Goal: Task Accomplishment & Management: Manage account settings

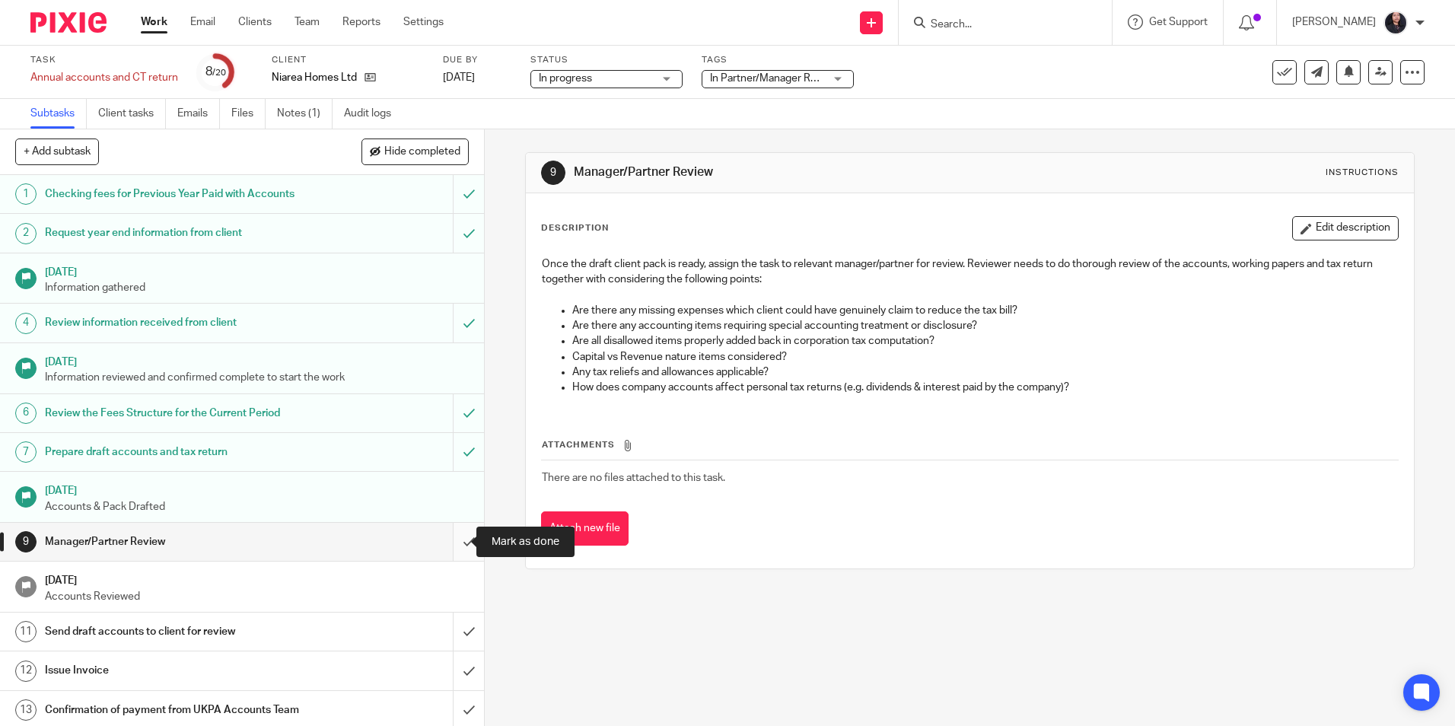
click at [450, 543] on input "submit" at bounding box center [242, 542] width 484 height 38
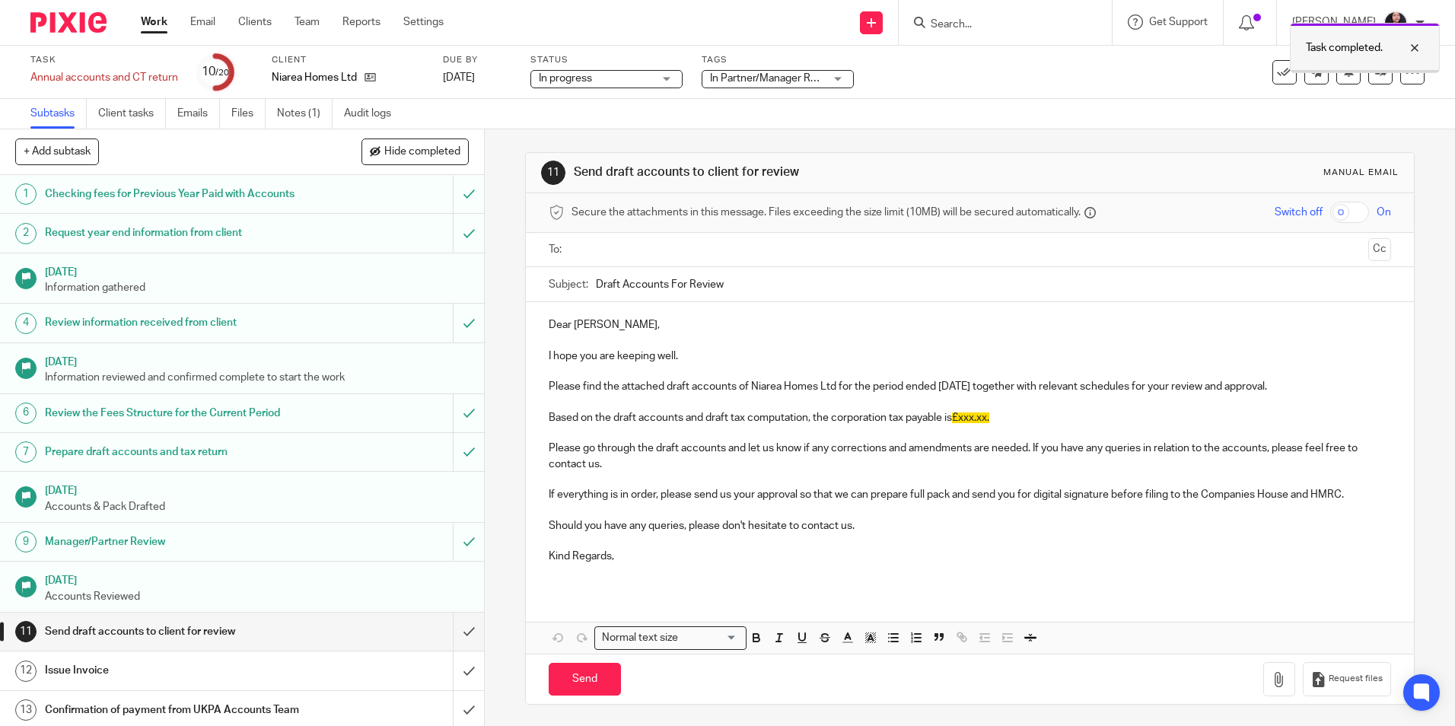
click at [1418, 42] on div at bounding box center [1403, 48] width 41 height 18
click at [1368, 79] on link at bounding box center [1380, 72] width 24 height 24
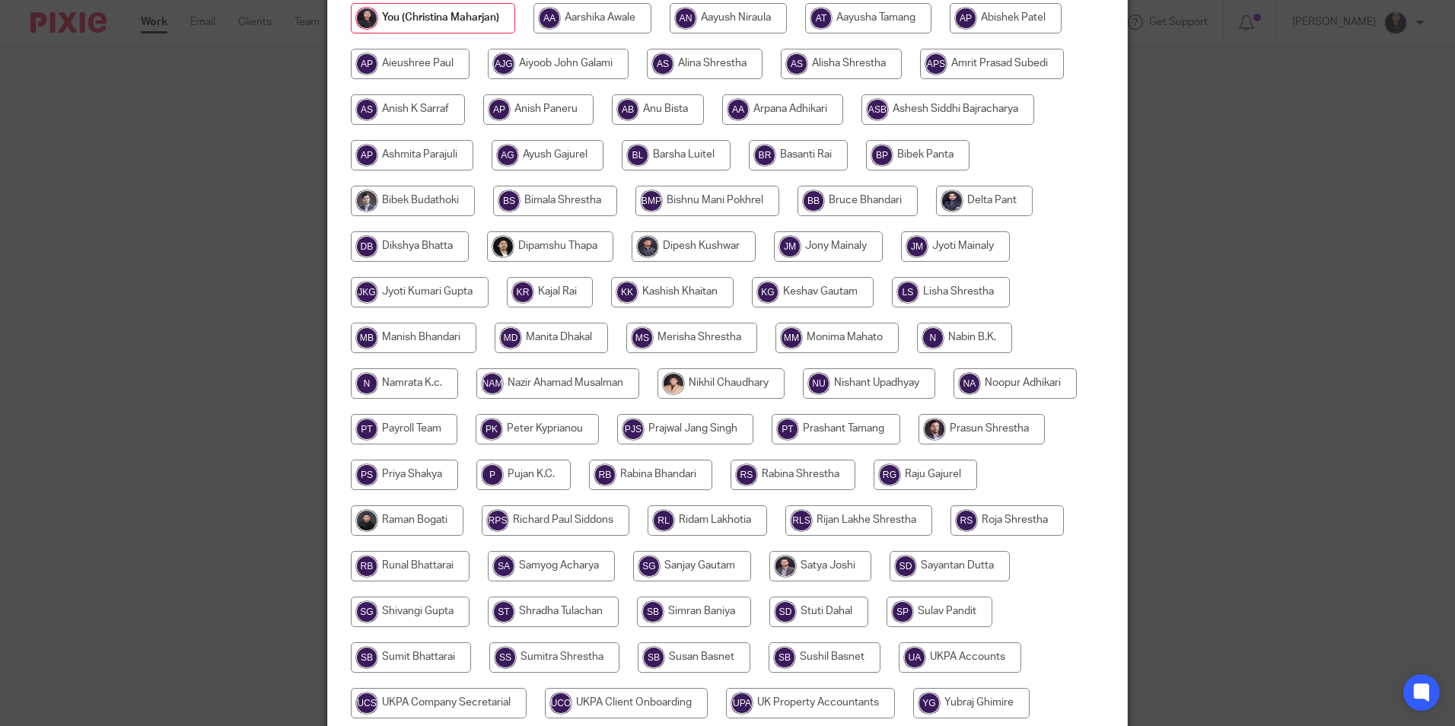
scroll to position [228, 0]
click at [428, 250] on input "radio" at bounding box center [410, 246] width 118 height 30
radio input "true"
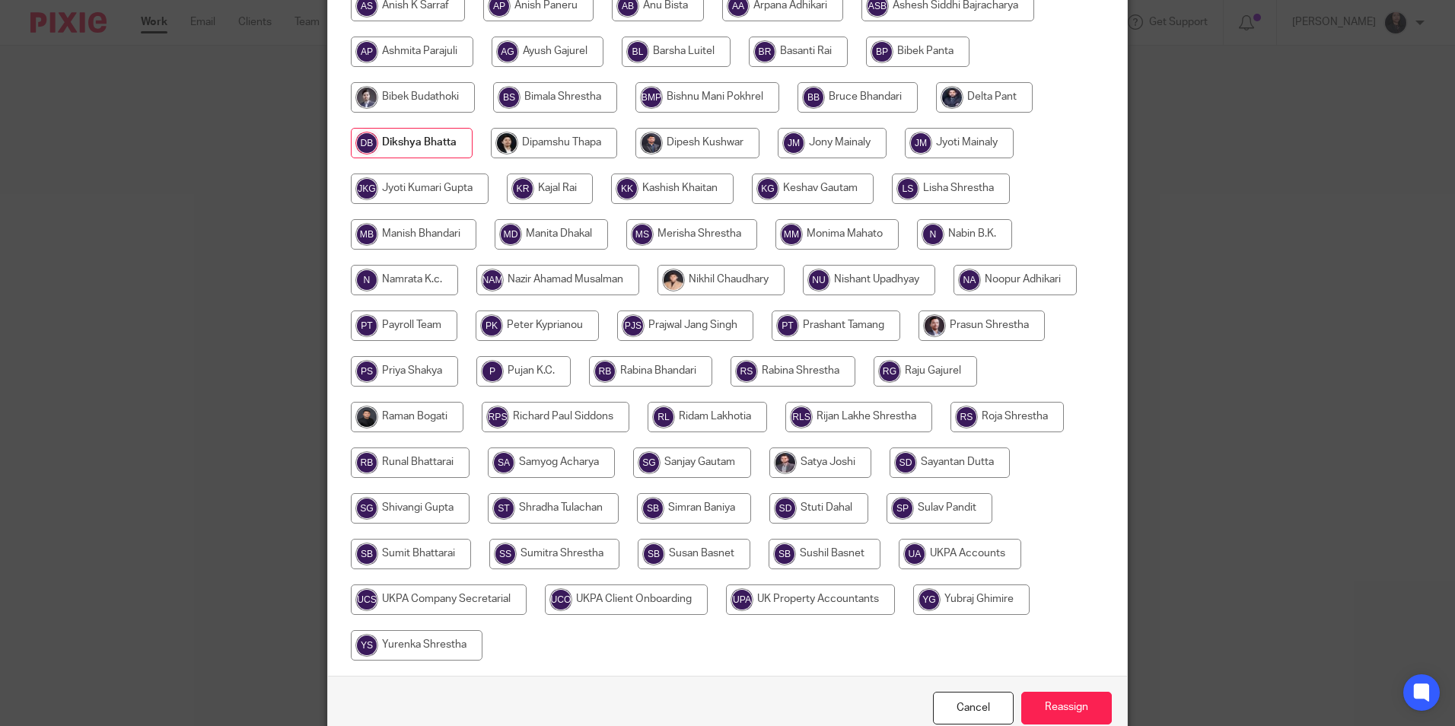
scroll to position [406, 0]
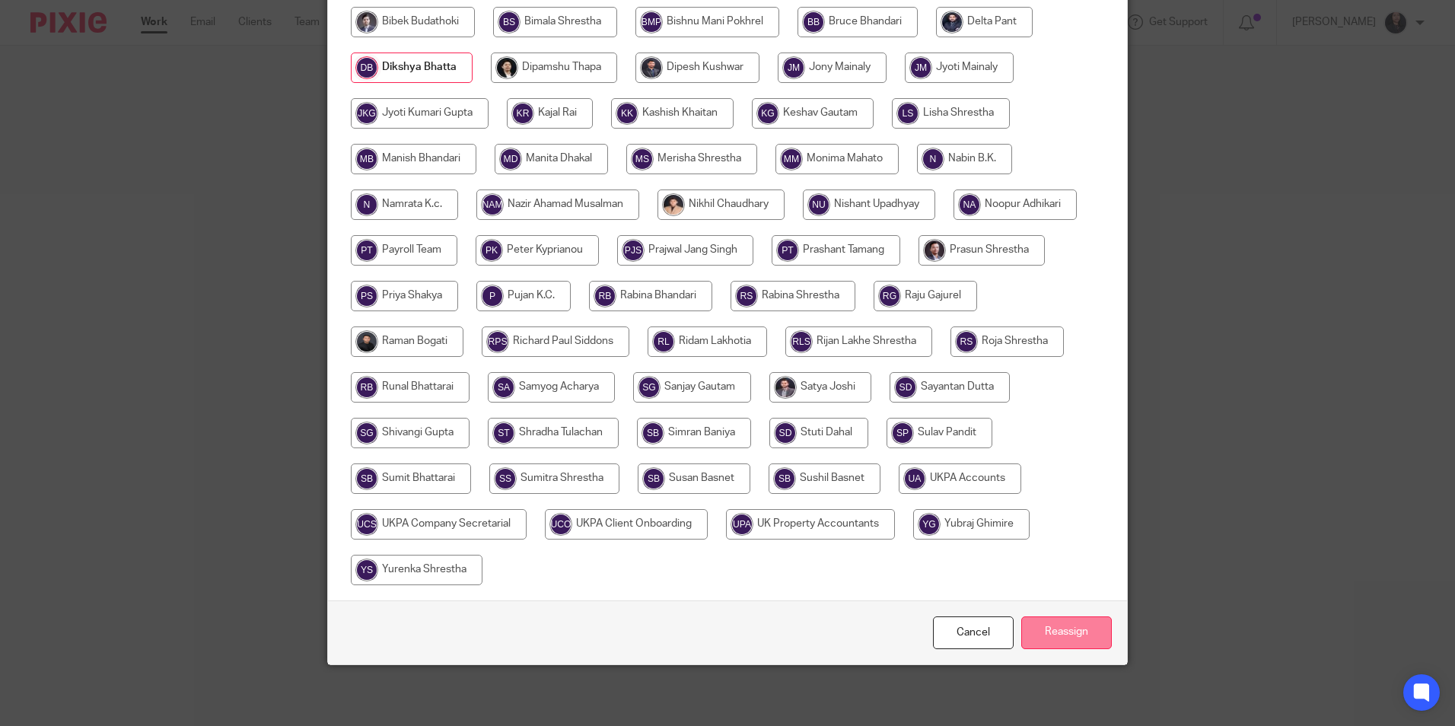
click at [1088, 626] on input "Reassign" at bounding box center [1066, 632] width 91 height 33
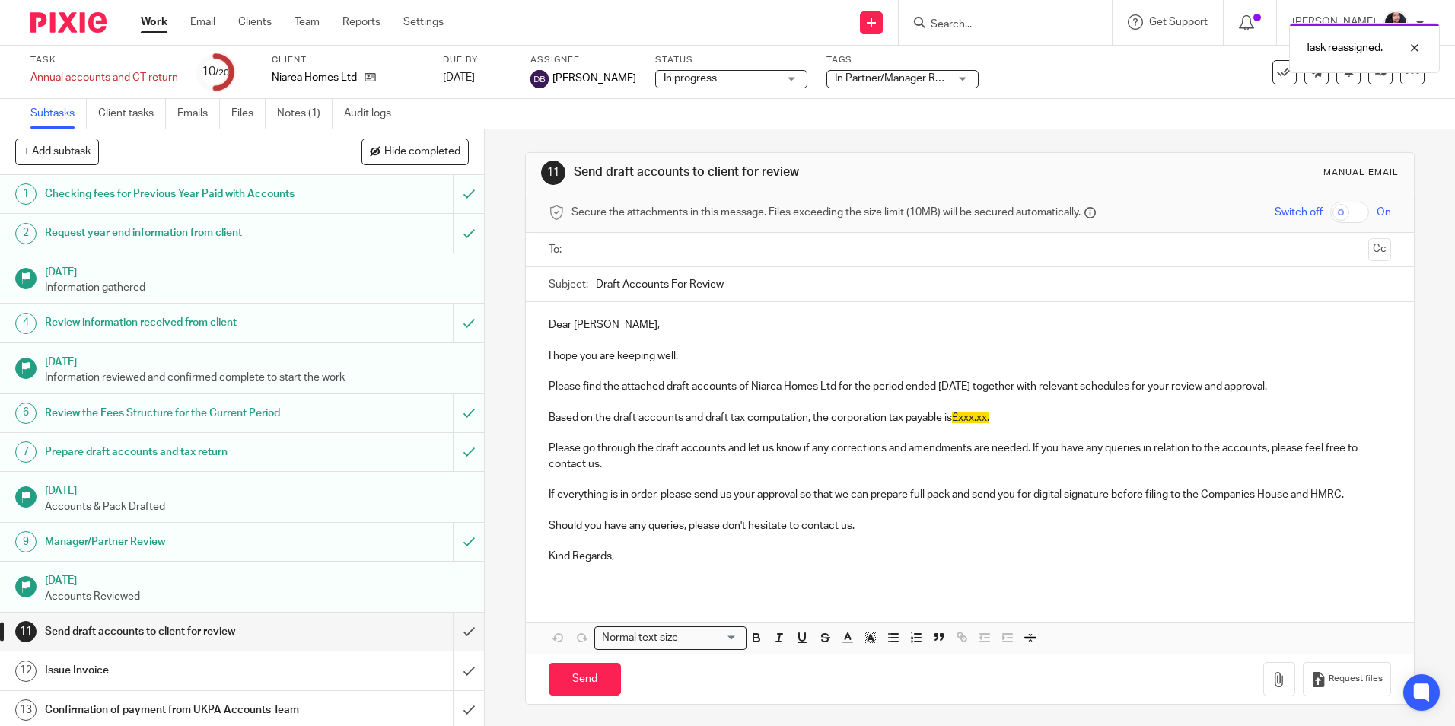
click at [84, 22] on img at bounding box center [68, 22] width 76 height 21
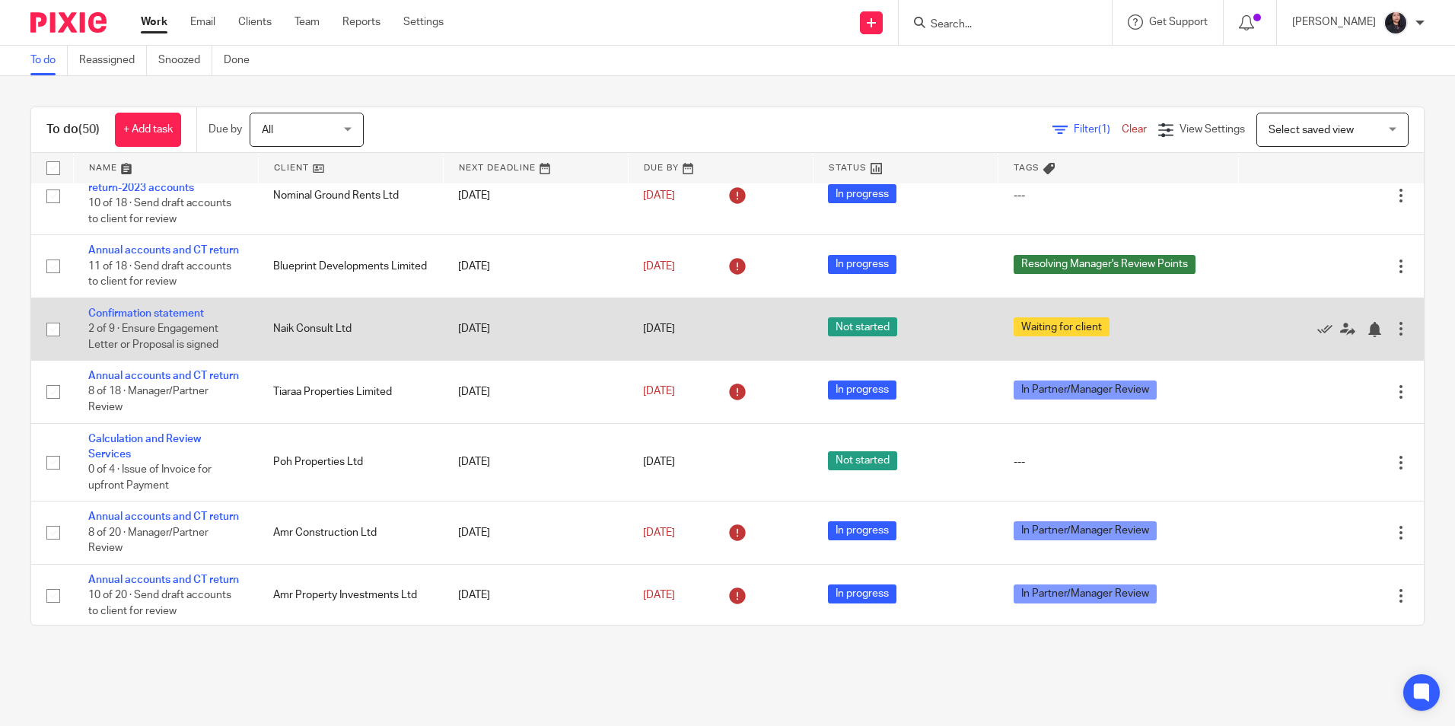
scroll to position [228, 0]
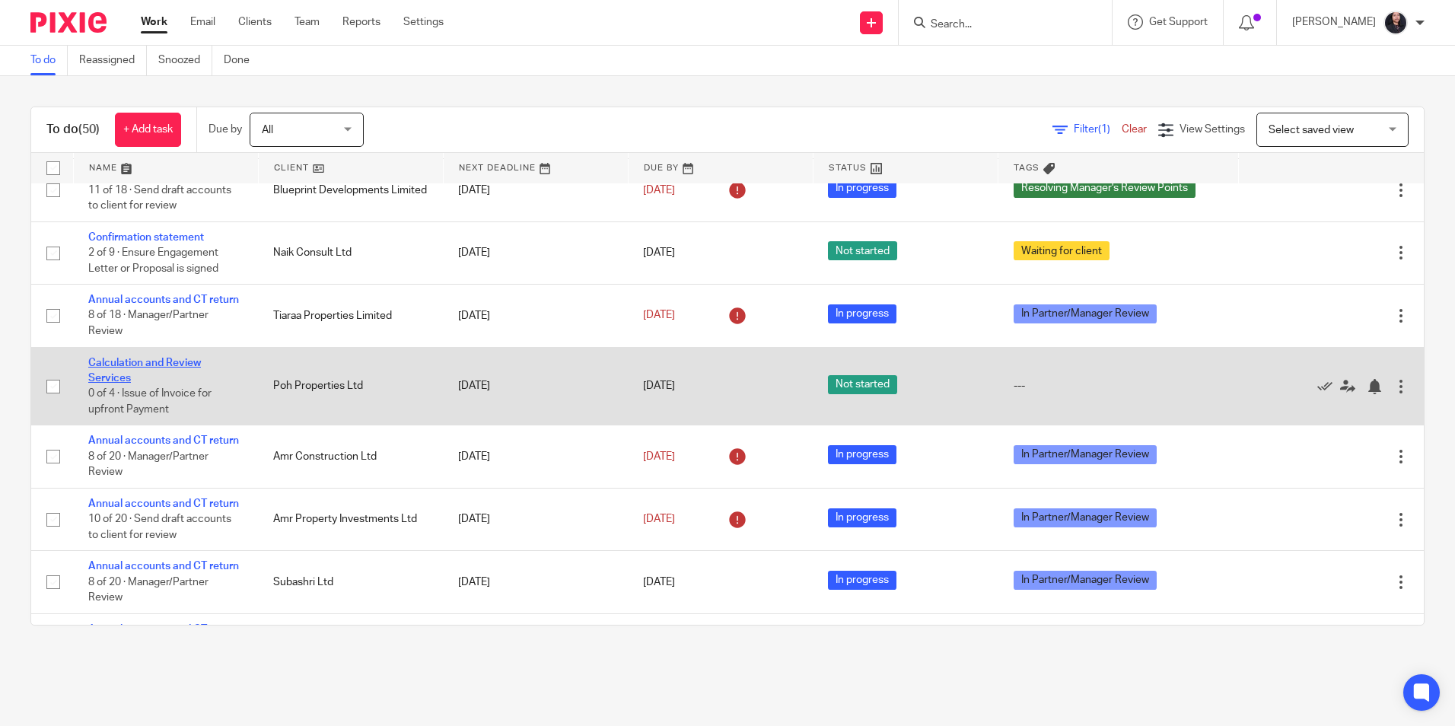
click at [175, 384] on link "Calculation and Review Services" at bounding box center [144, 371] width 113 height 26
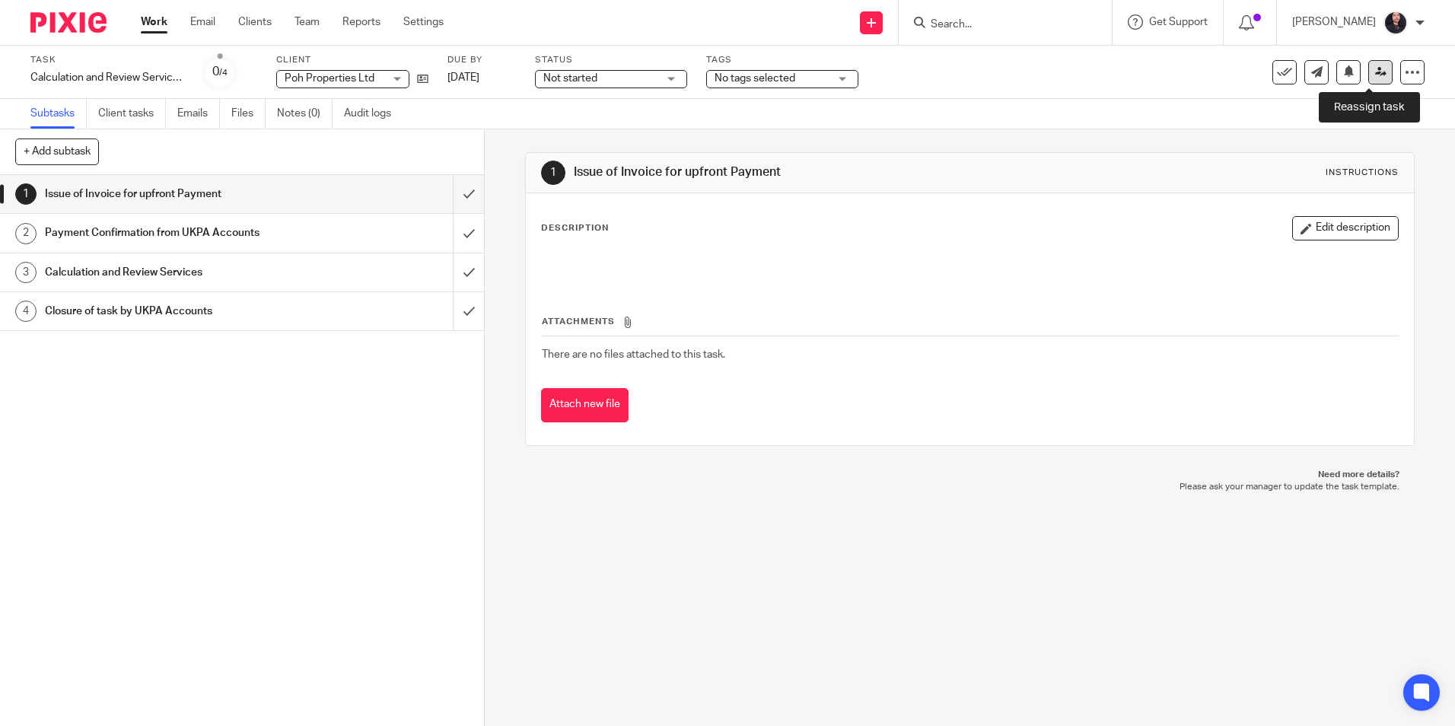
click at [1375, 75] on icon at bounding box center [1380, 71] width 11 height 11
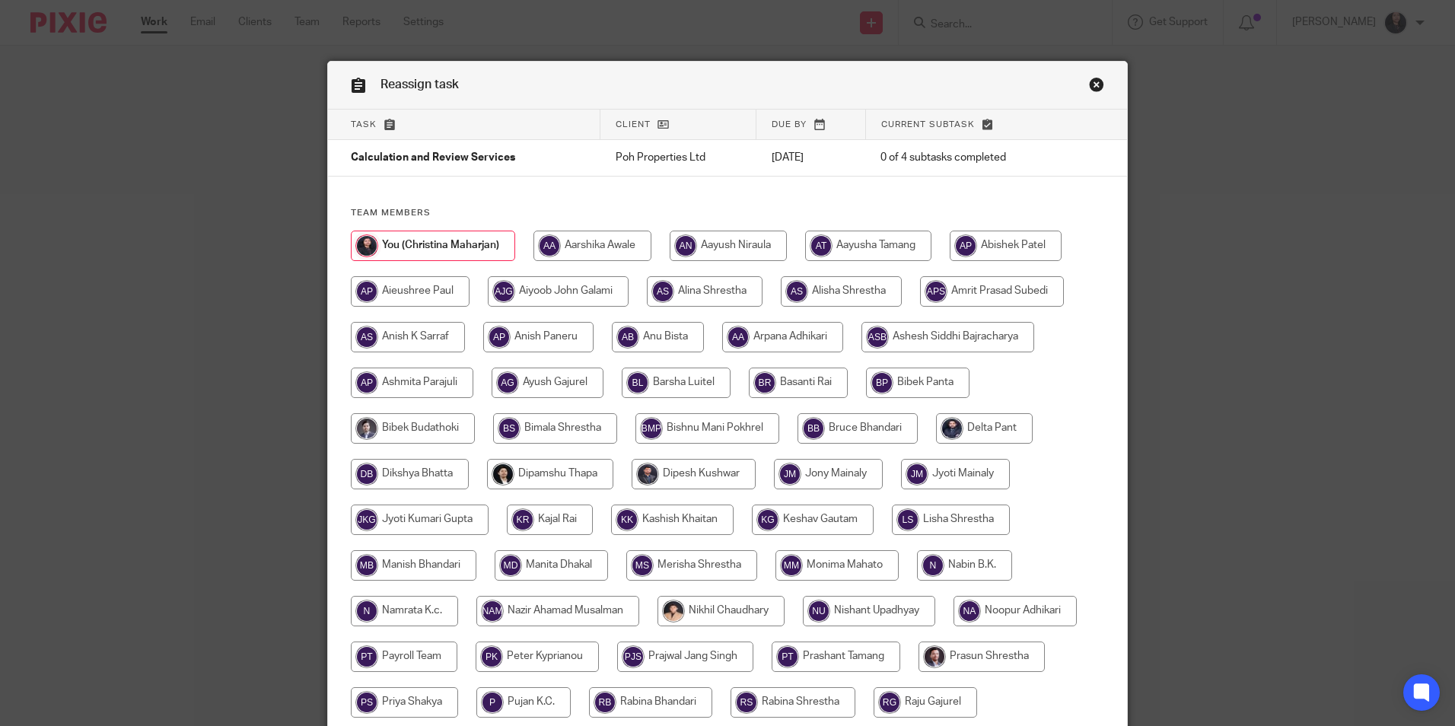
click at [952, 291] on input "radio" at bounding box center [992, 291] width 144 height 30
radio input "true"
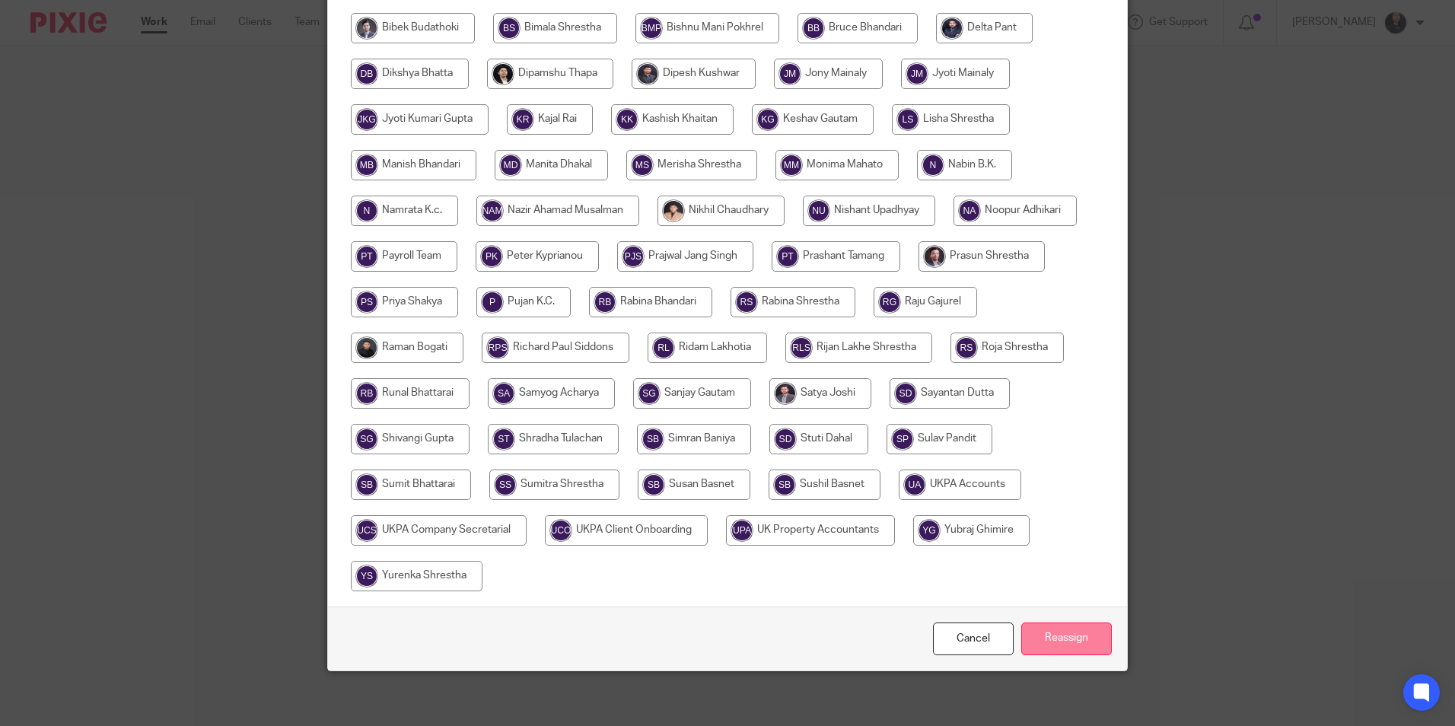
scroll to position [406, 0]
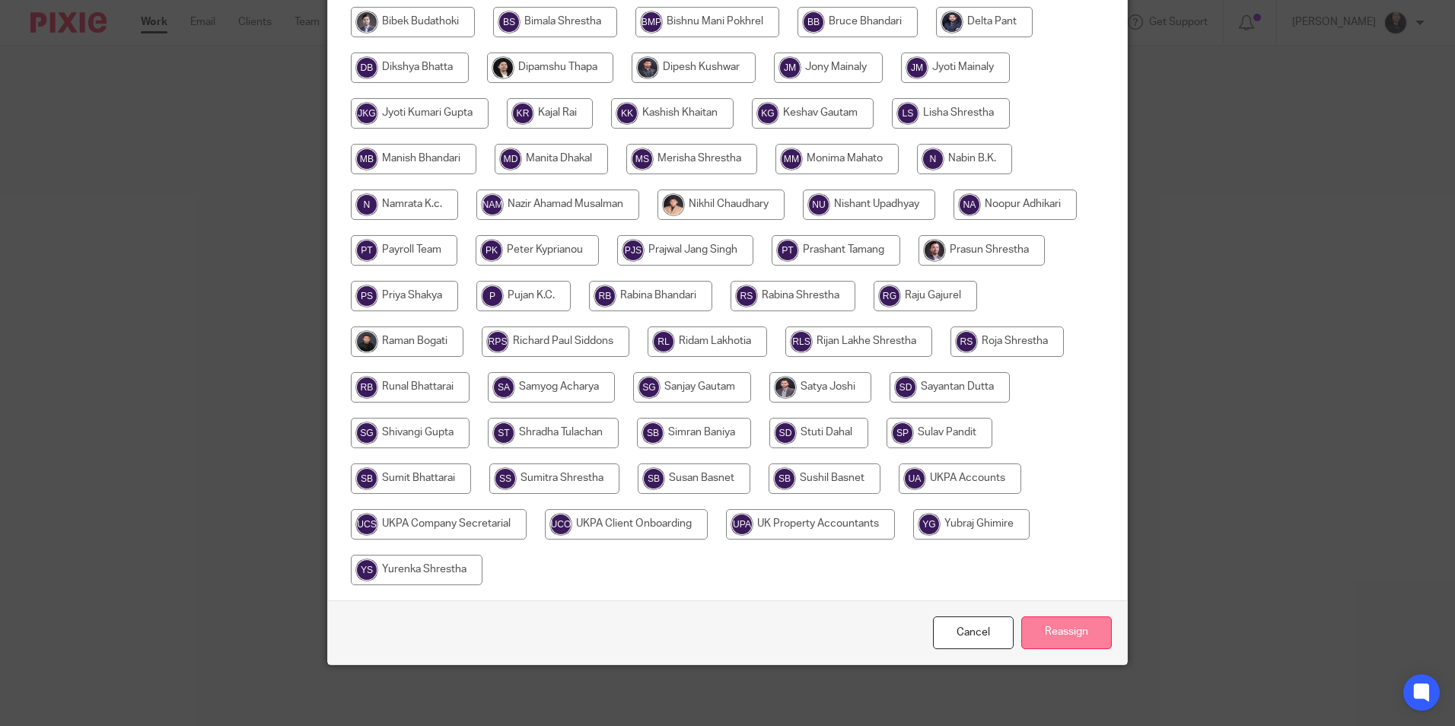
click at [1064, 631] on input "Reassign" at bounding box center [1066, 632] width 91 height 33
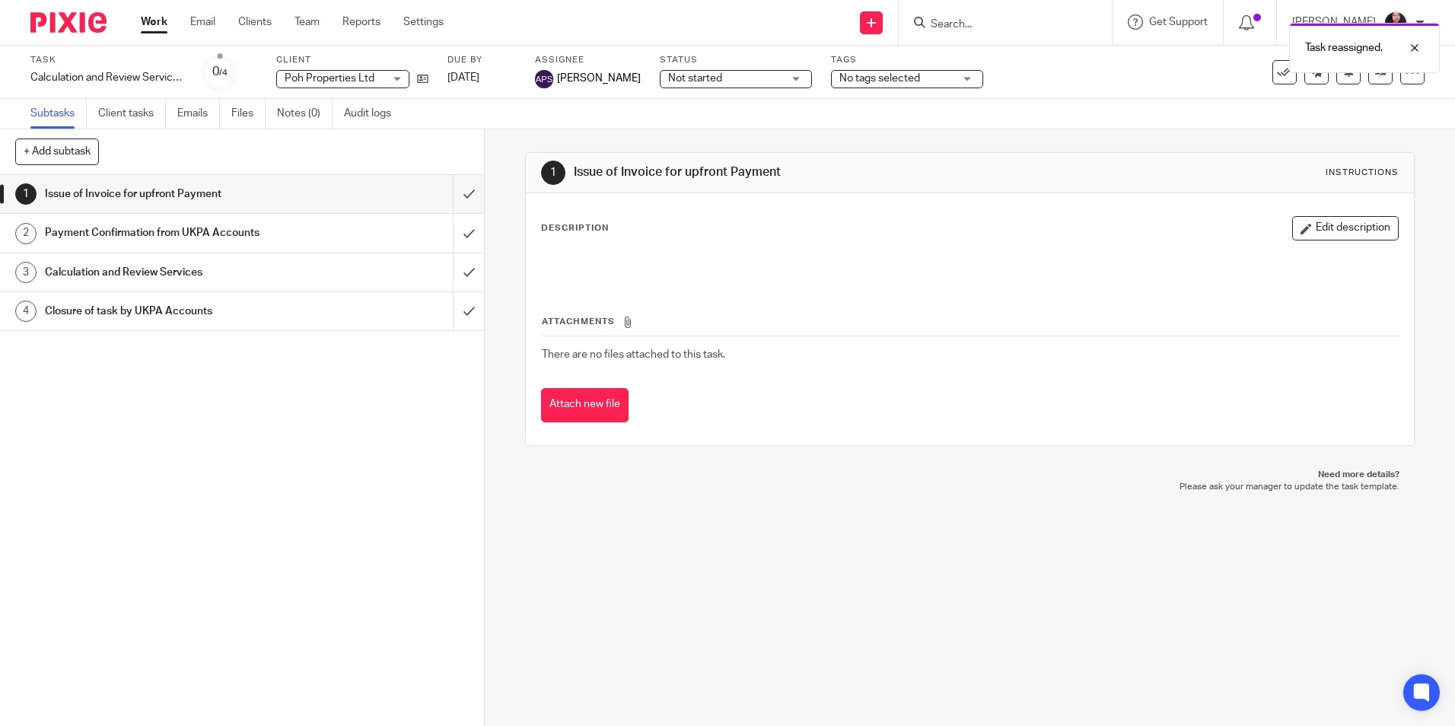
click at [59, 25] on img at bounding box center [68, 22] width 76 height 21
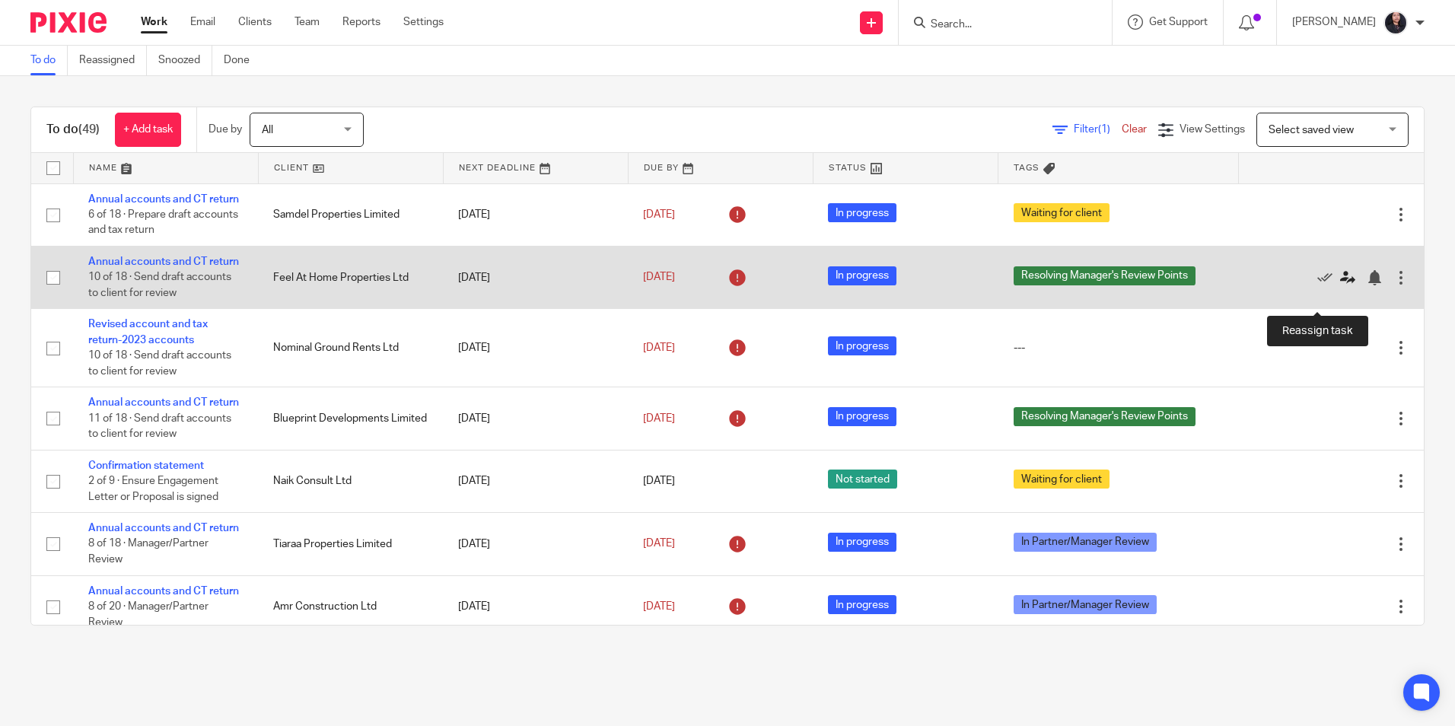
click at [1340, 285] on icon at bounding box center [1347, 277] width 15 height 15
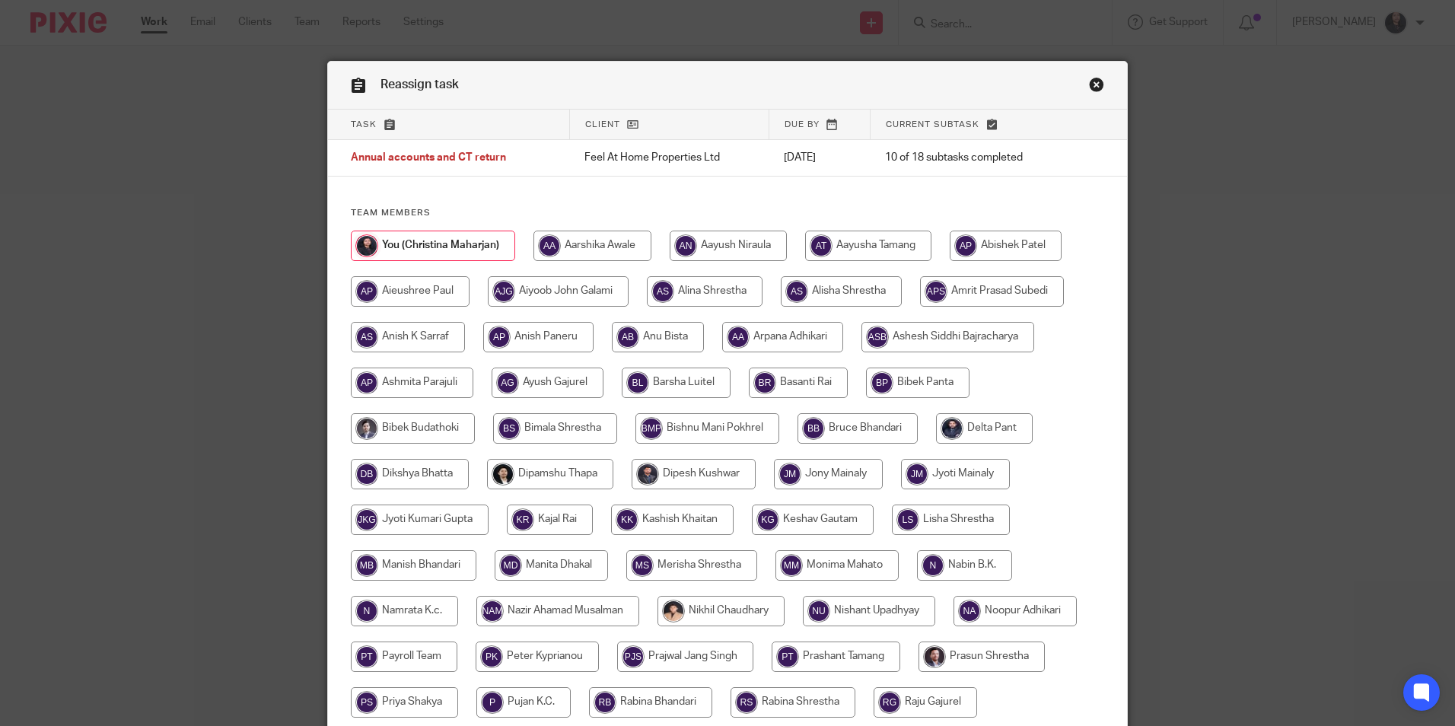
scroll to position [152, 0]
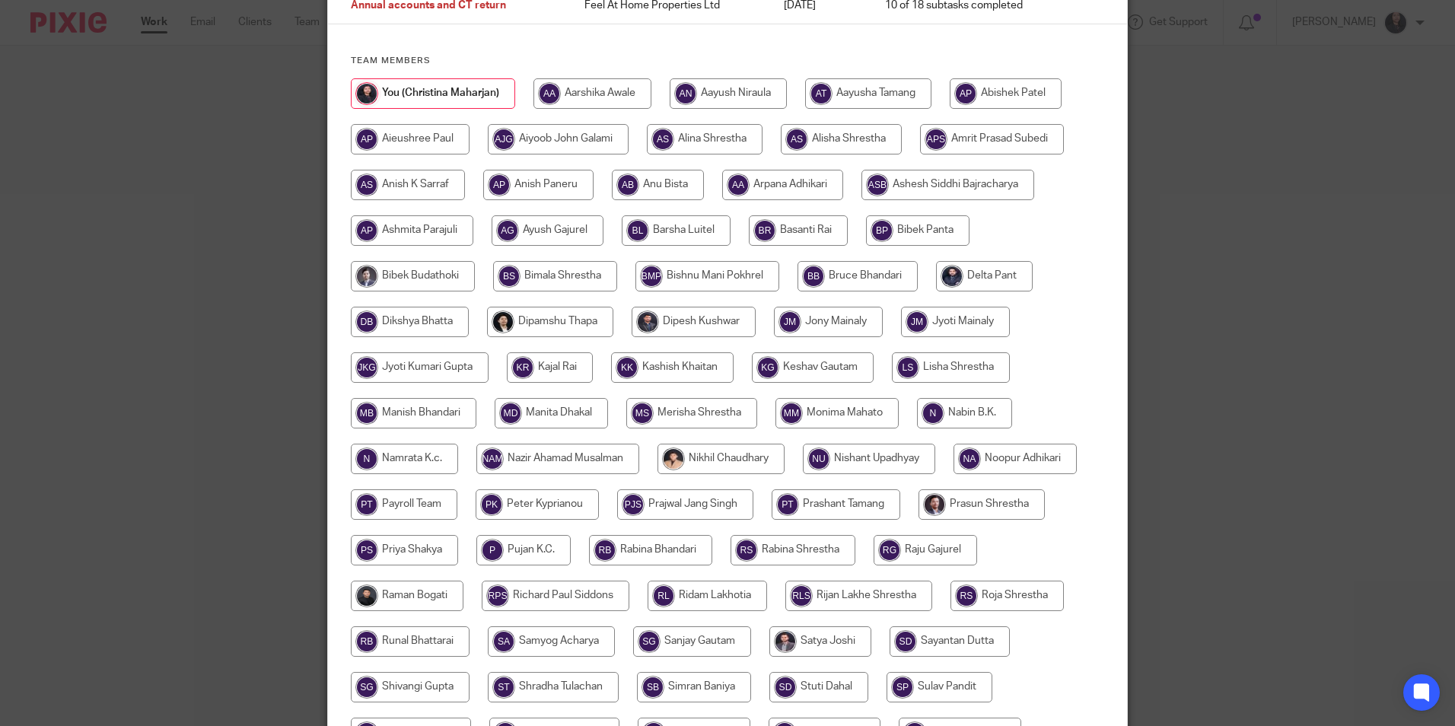
click at [573, 96] on input "radio" at bounding box center [592, 93] width 118 height 30
radio input "true"
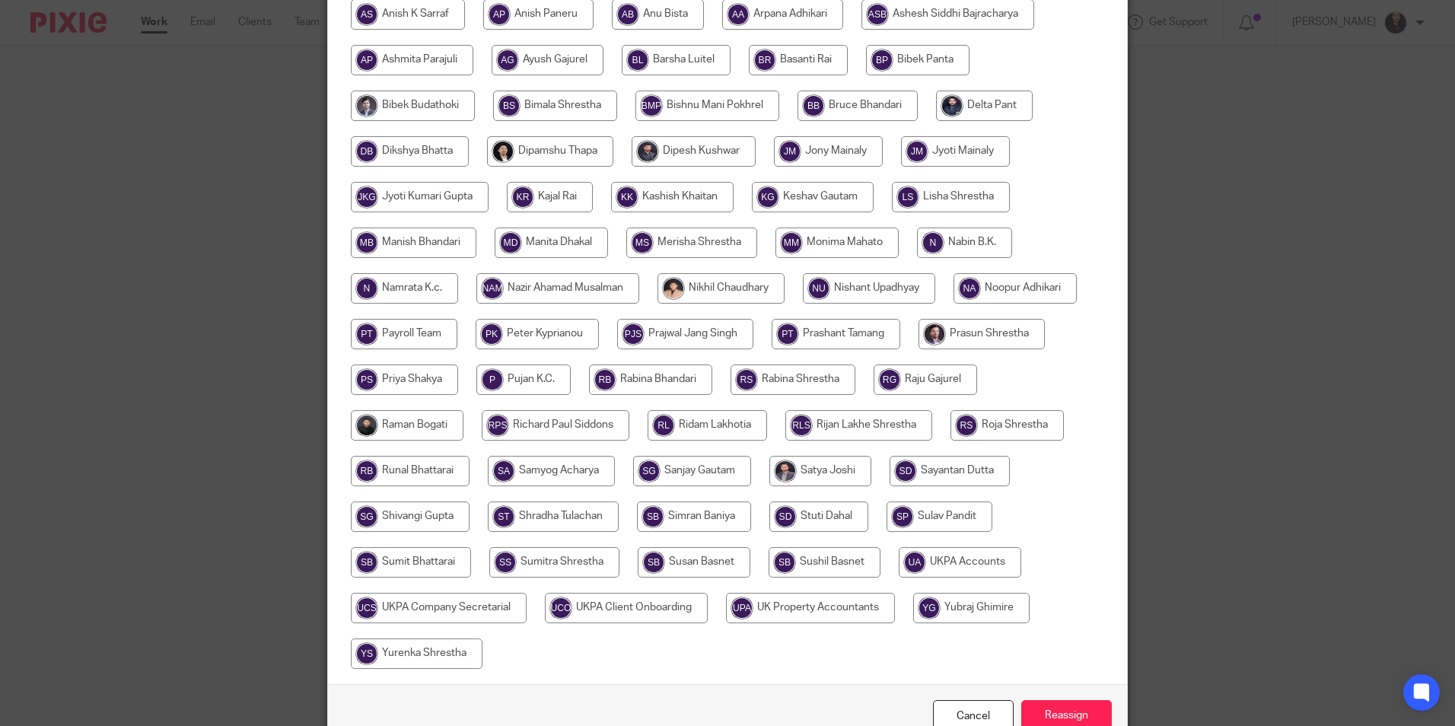
scroll to position [406, 0]
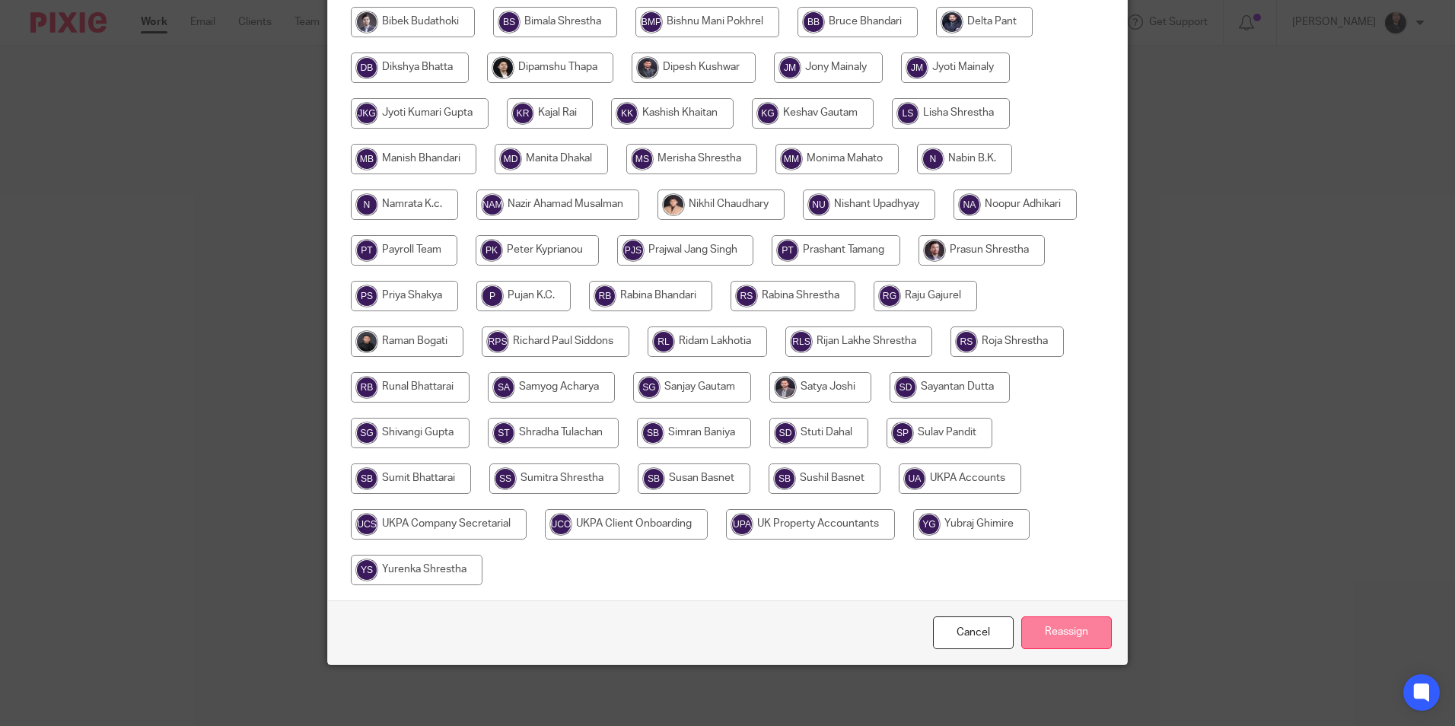
click at [1047, 632] on input "Reassign" at bounding box center [1066, 632] width 91 height 33
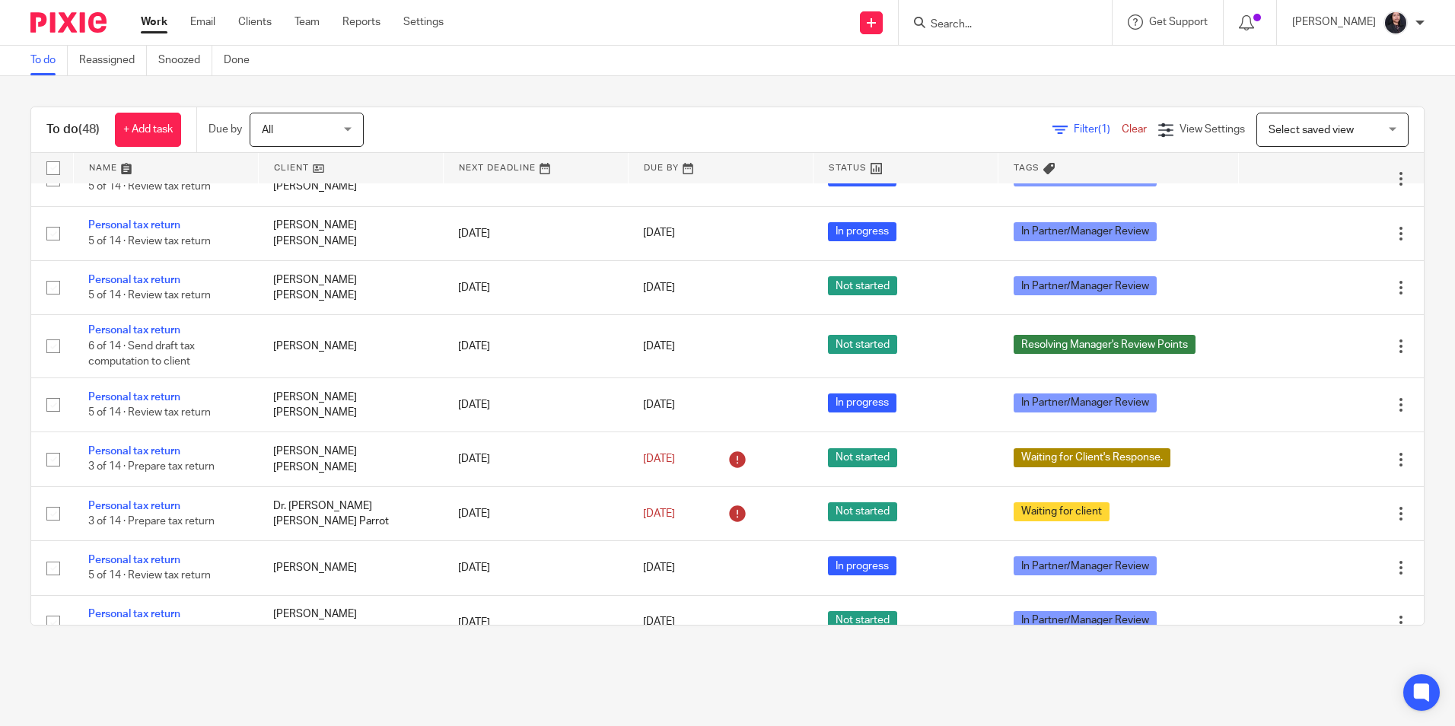
scroll to position [1446, 0]
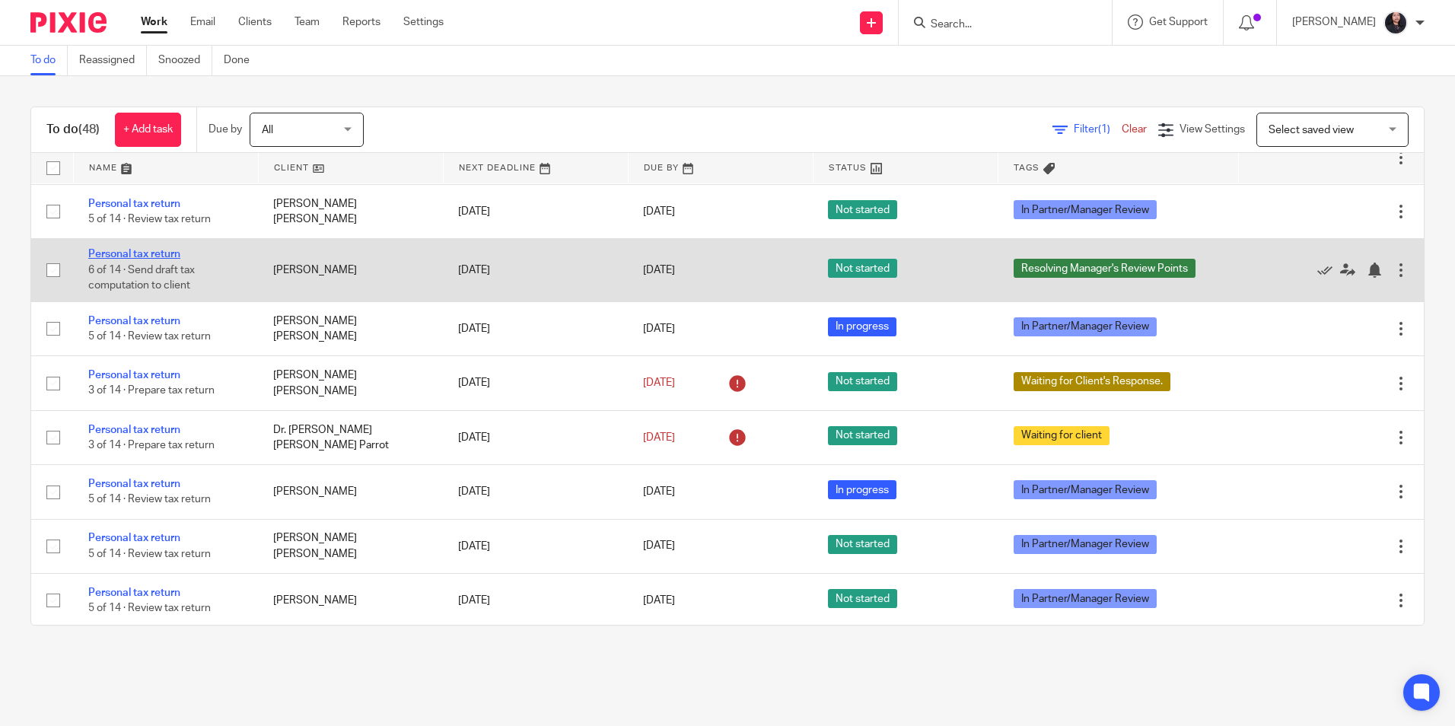
click at [132, 259] on link "Personal tax return" at bounding box center [134, 254] width 92 height 11
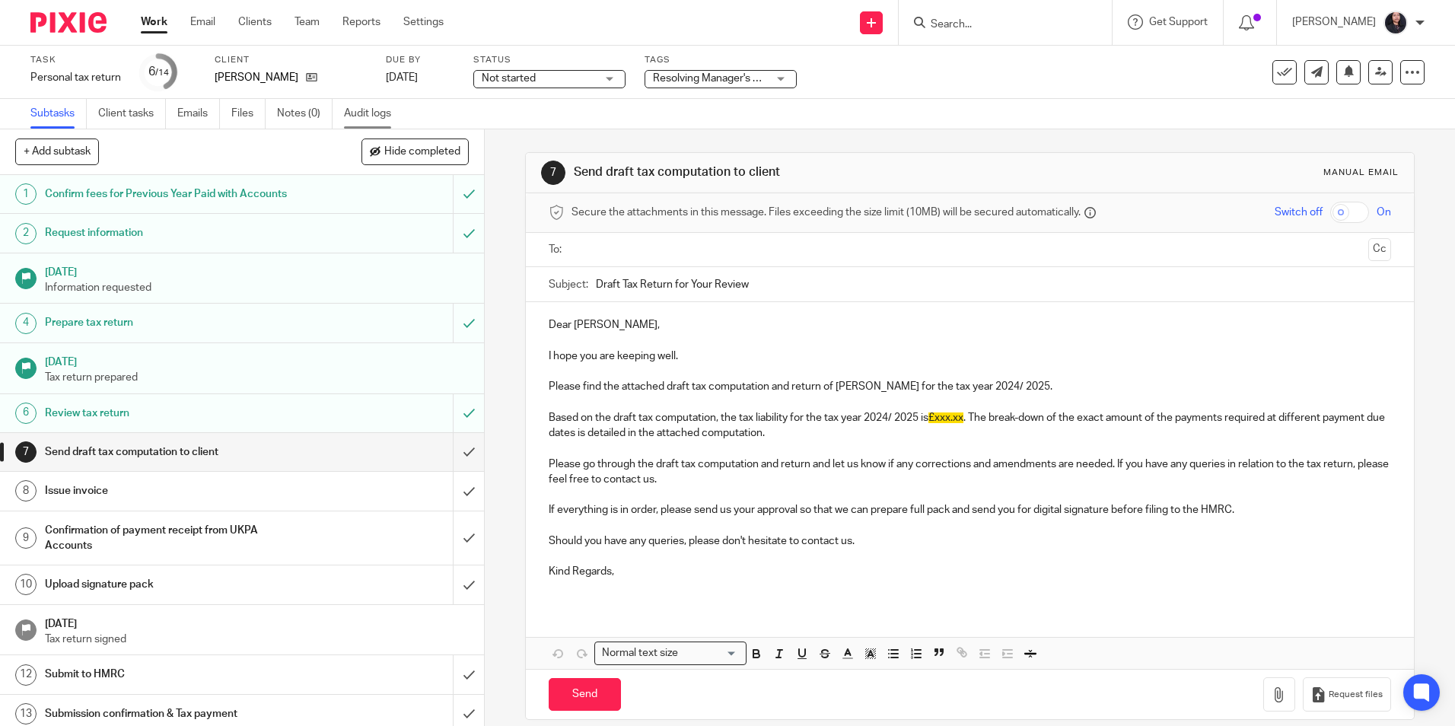
click at [390, 119] on link "Audit logs" at bounding box center [373, 114] width 59 height 30
click at [1375, 72] on icon at bounding box center [1380, 71] width 11 height 11
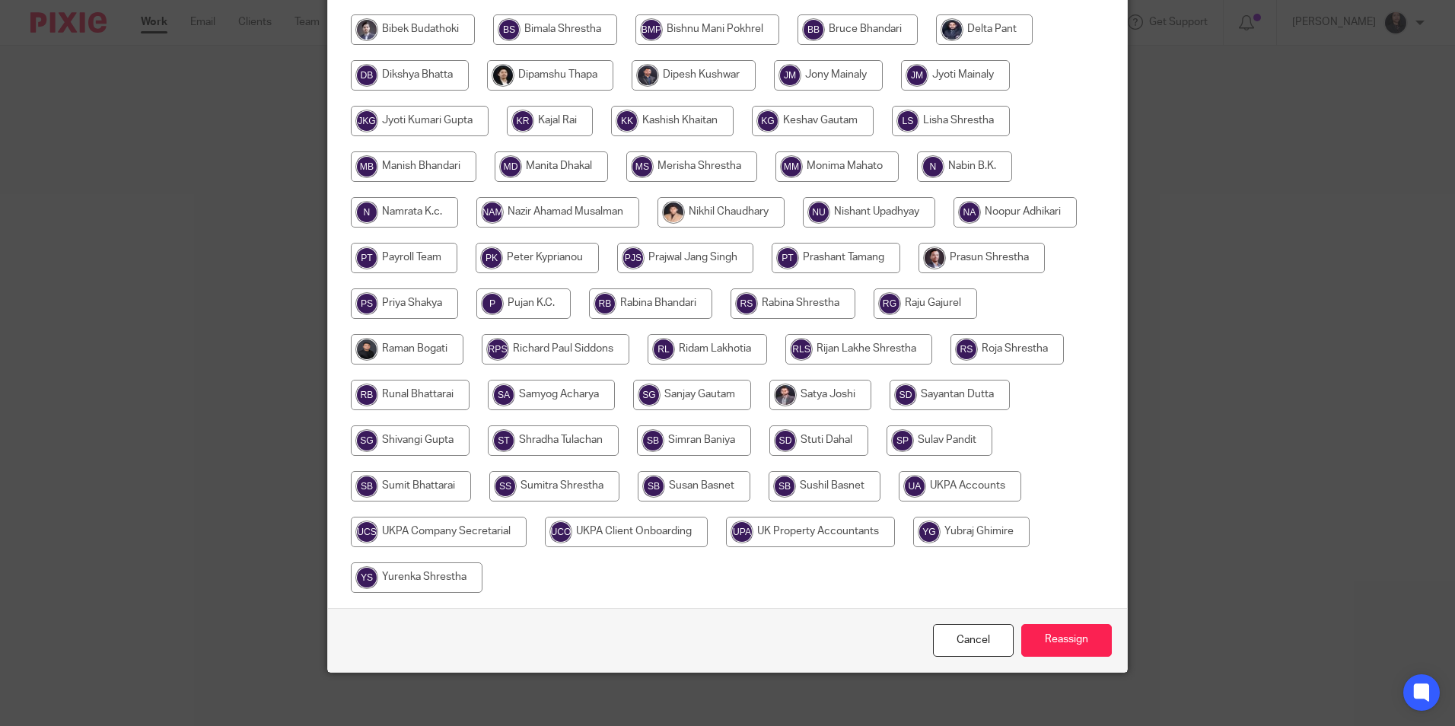
scroll to position [406, 0]
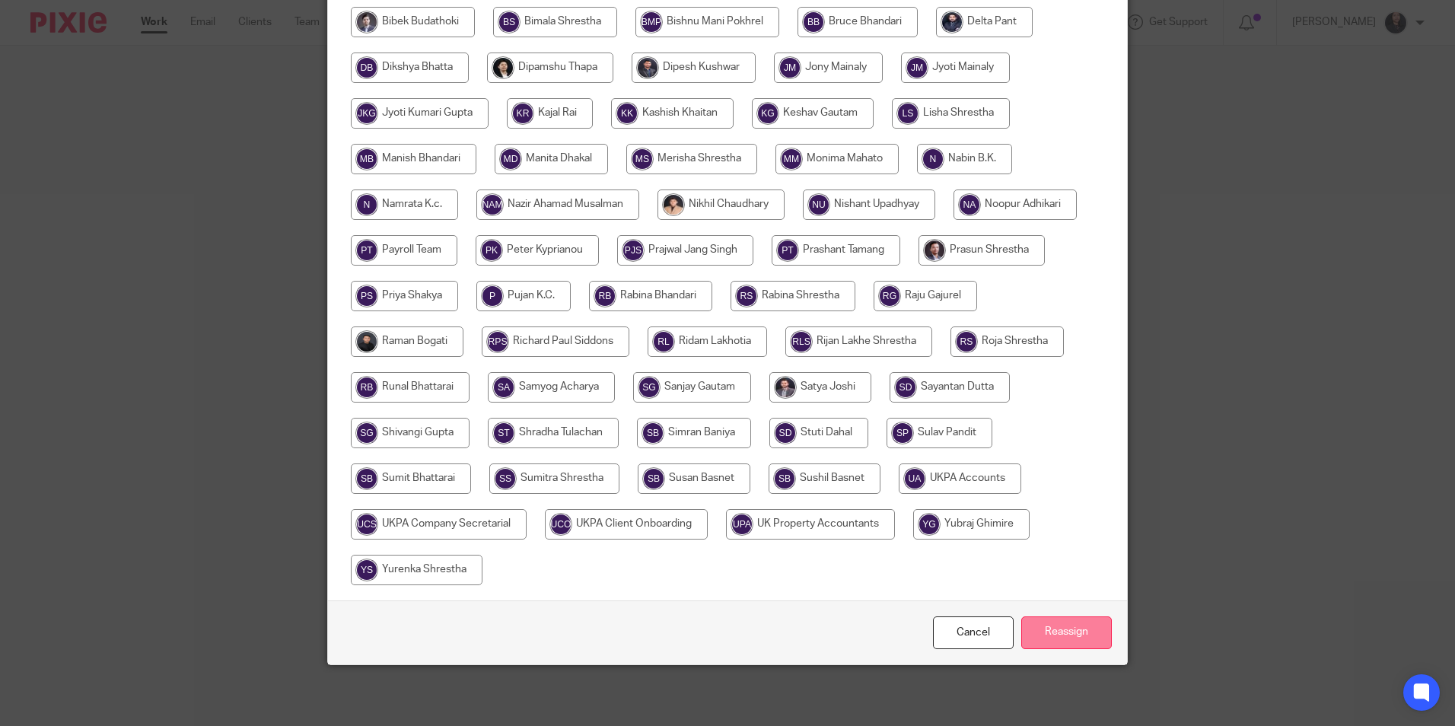
click at [1045, 633] on input "Reassign" at bounding box center [1066, 632] width 91 height 33
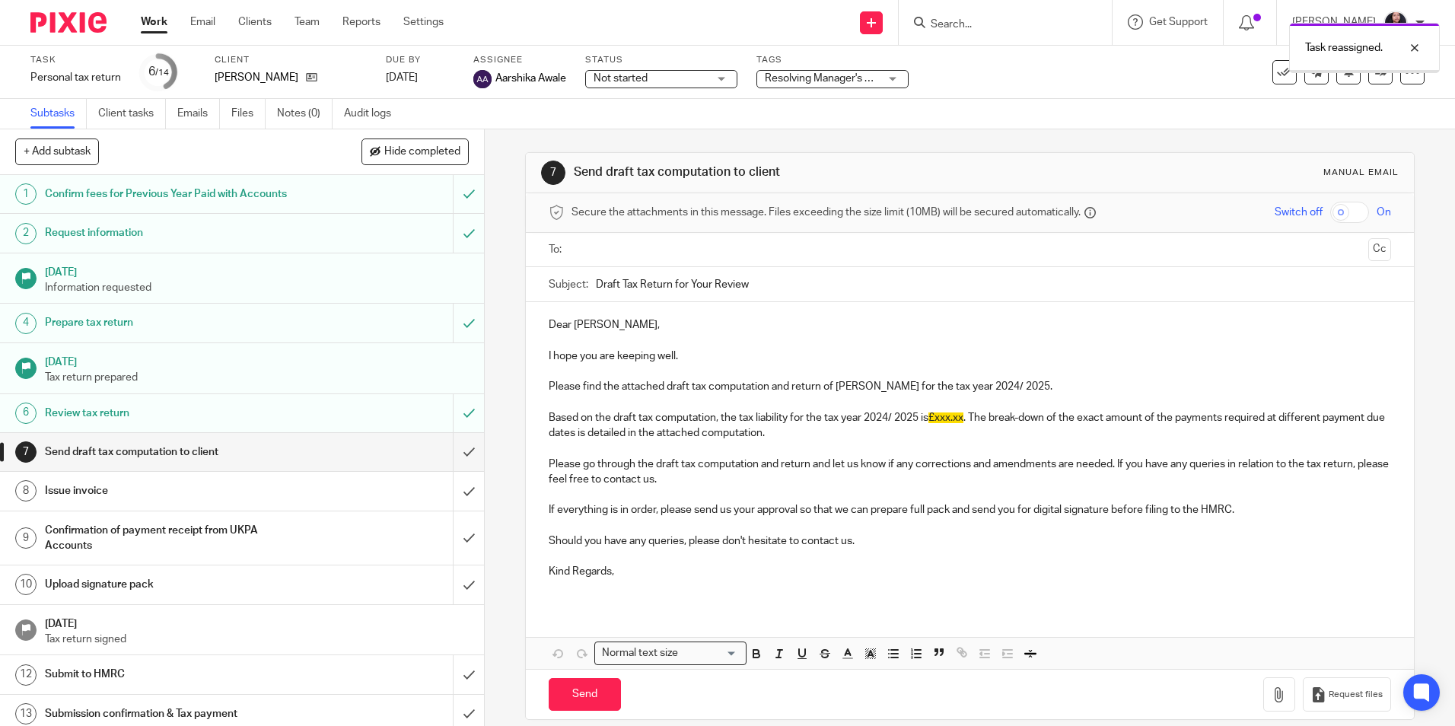
click at [76, 26] on img at bounding box center [68, 22] width 76 height 21
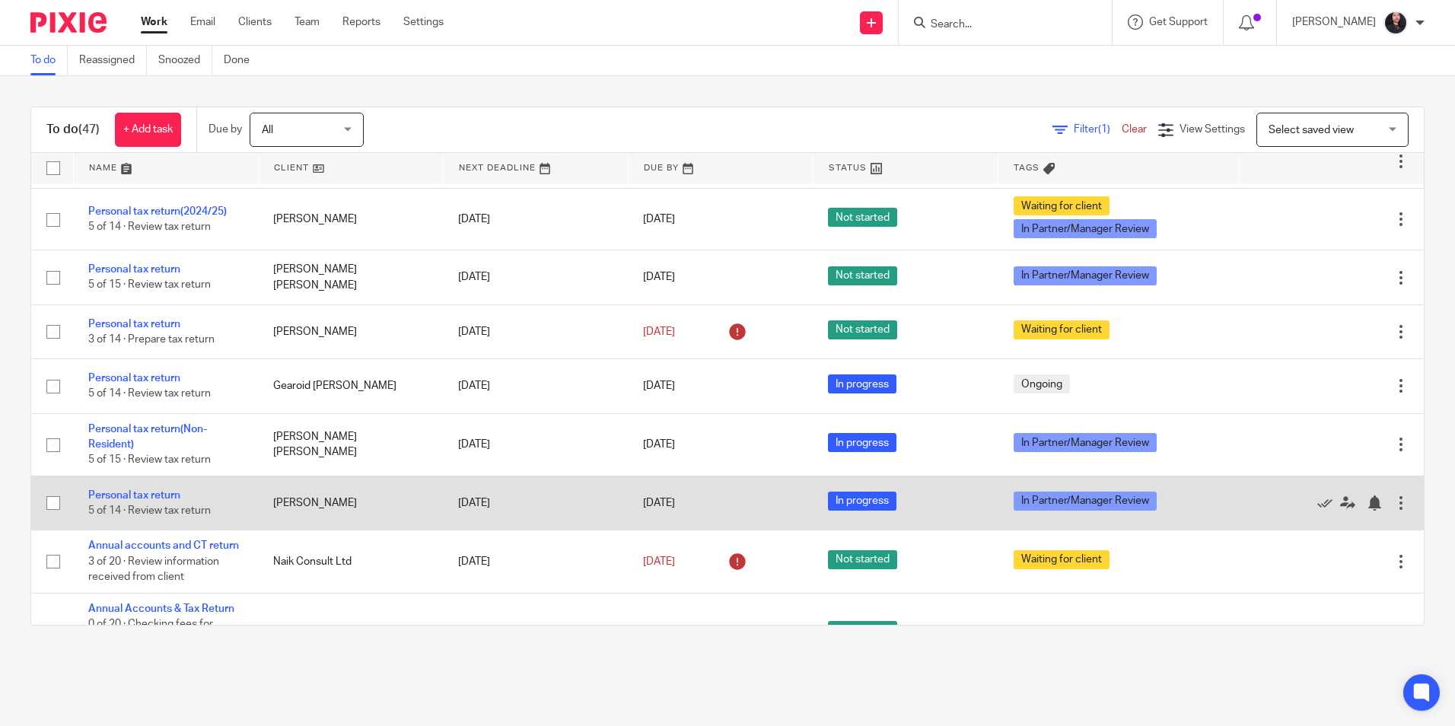
scroll to position [2157, 0]
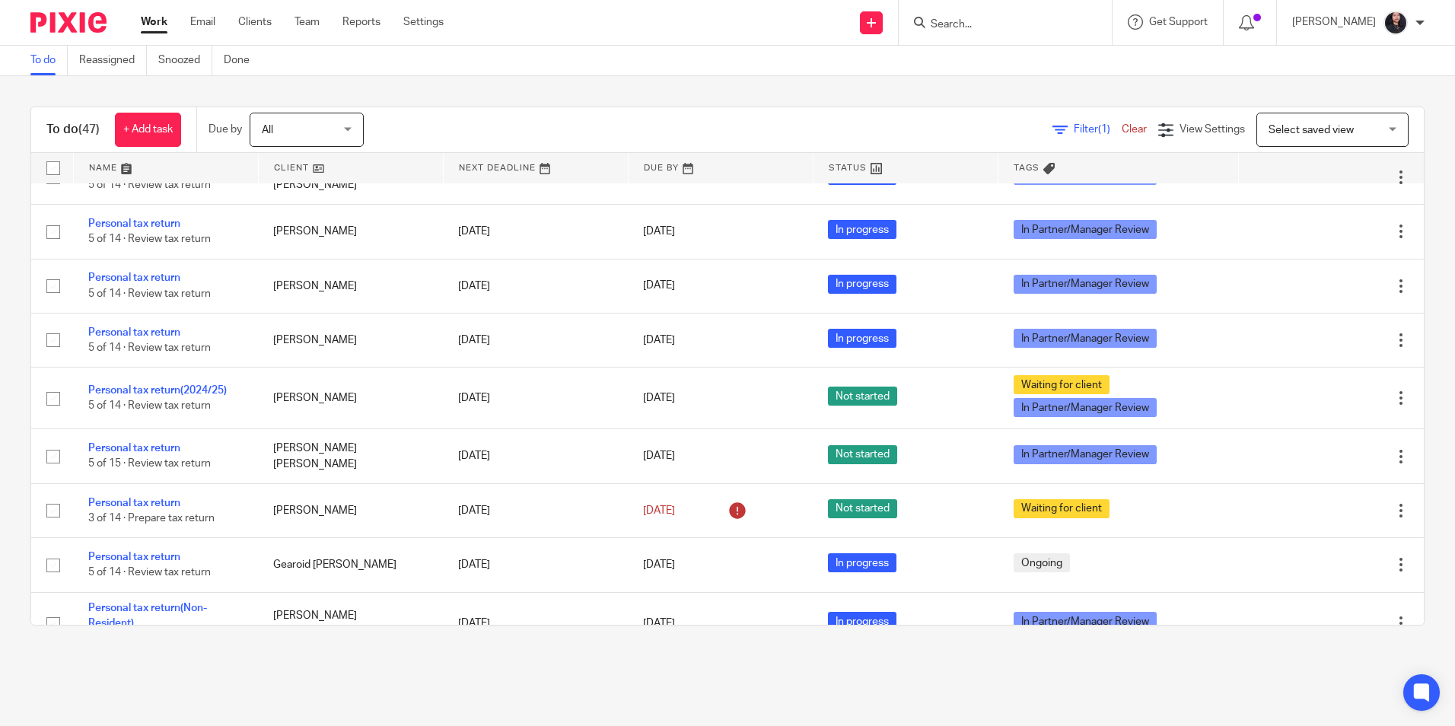
click at [998, 19] on input "Search" at bounding box center [997, 25] width 137 height 14
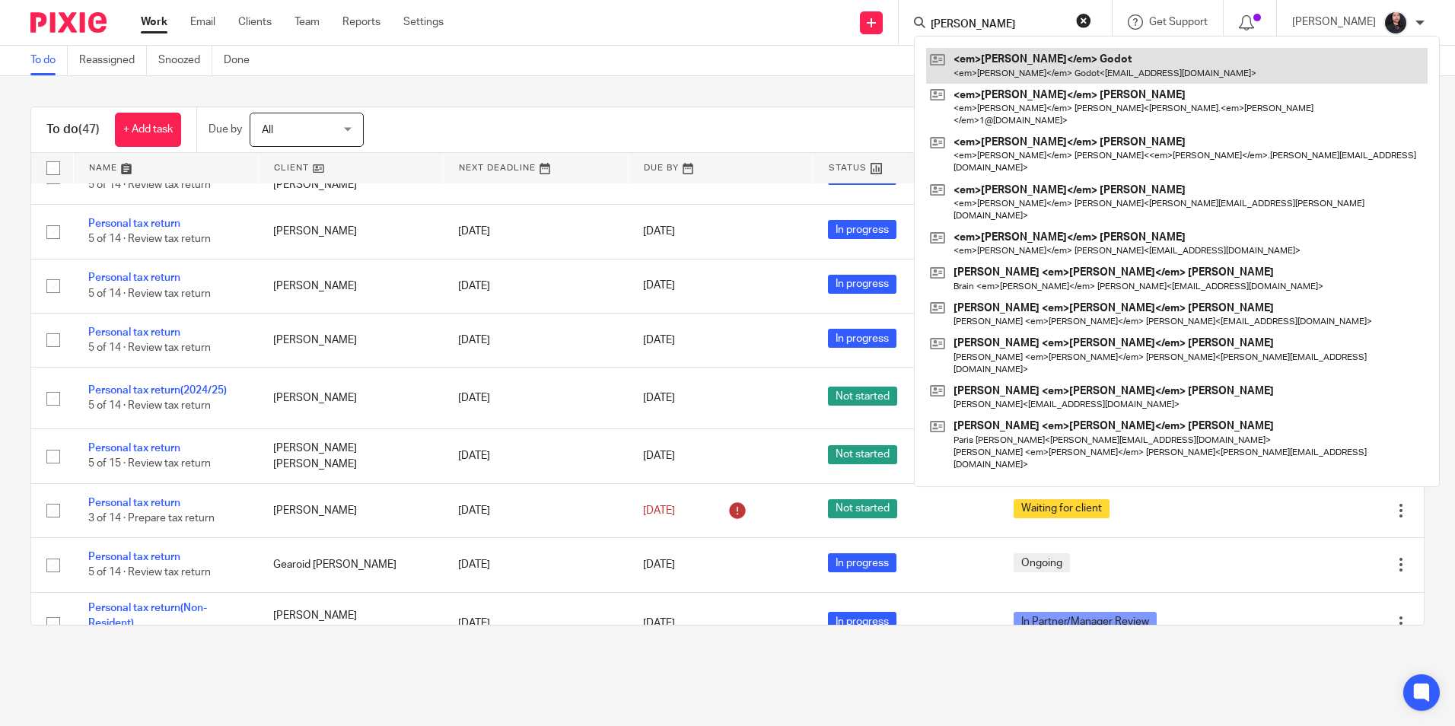
type input "charles"
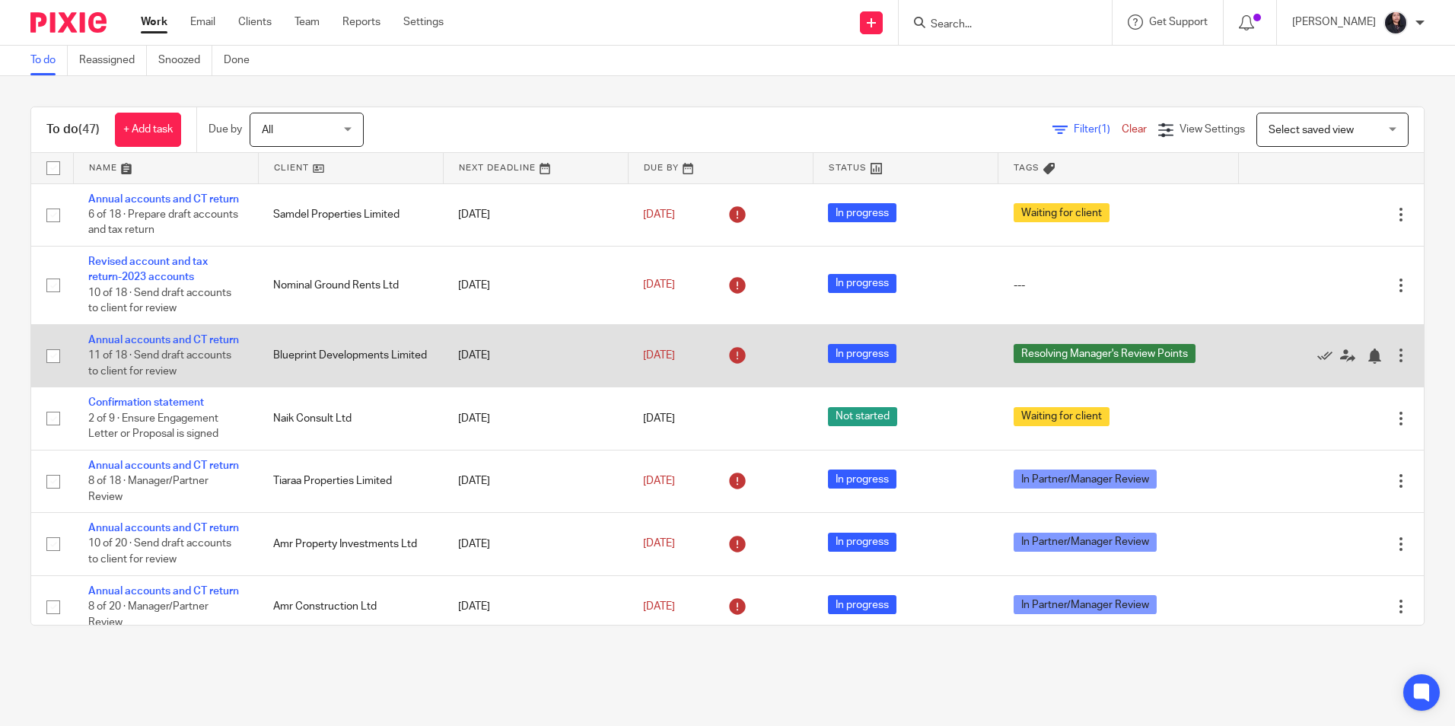
scroll to position [76, 0]
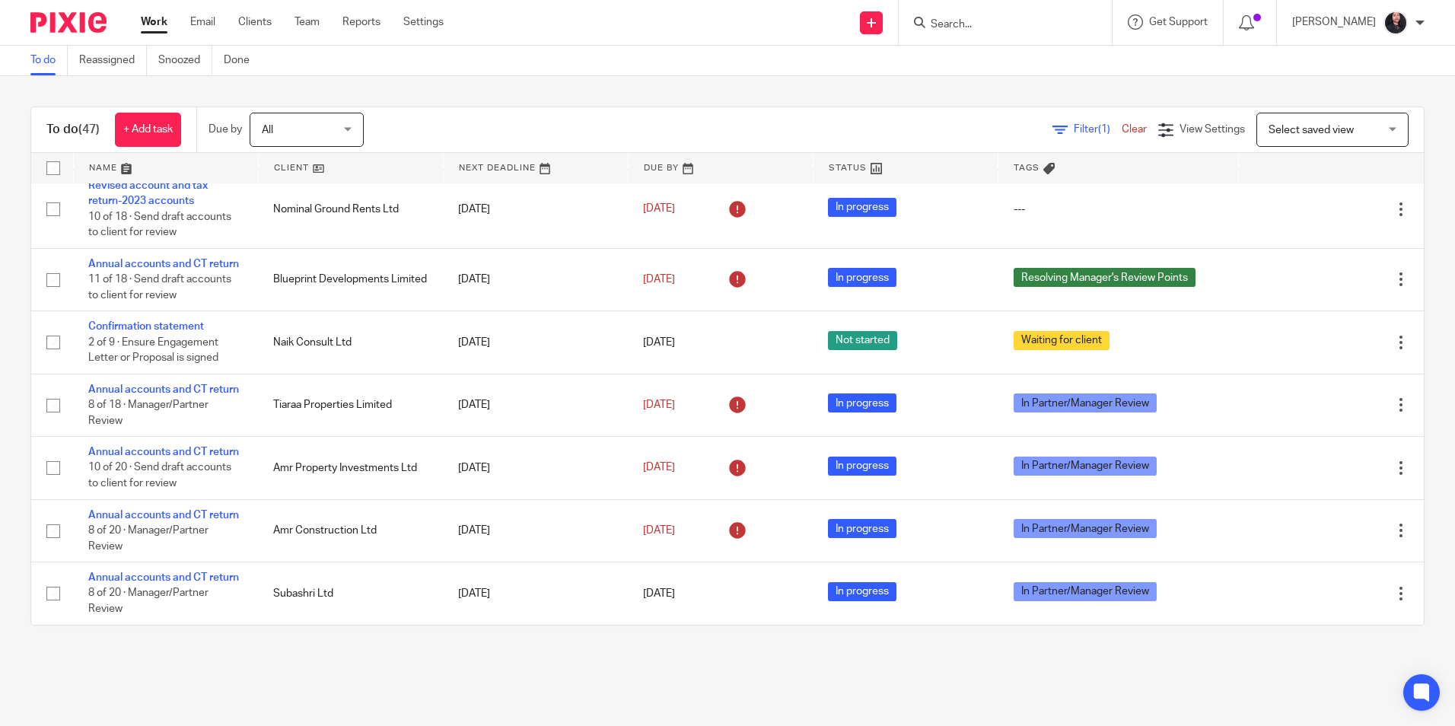
click at [957, 24] on input "Search" at bounding box center [997, 25] width 137 height 14
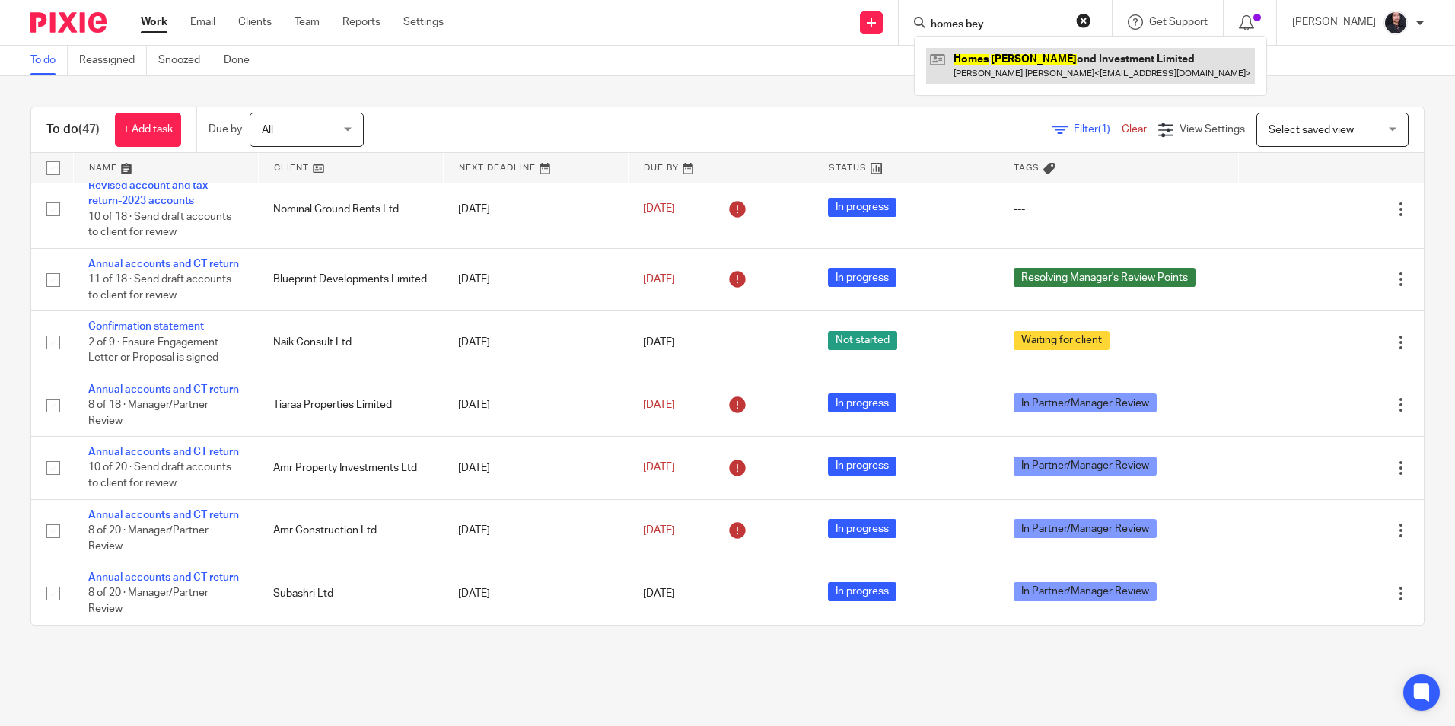
type input "homes bey"
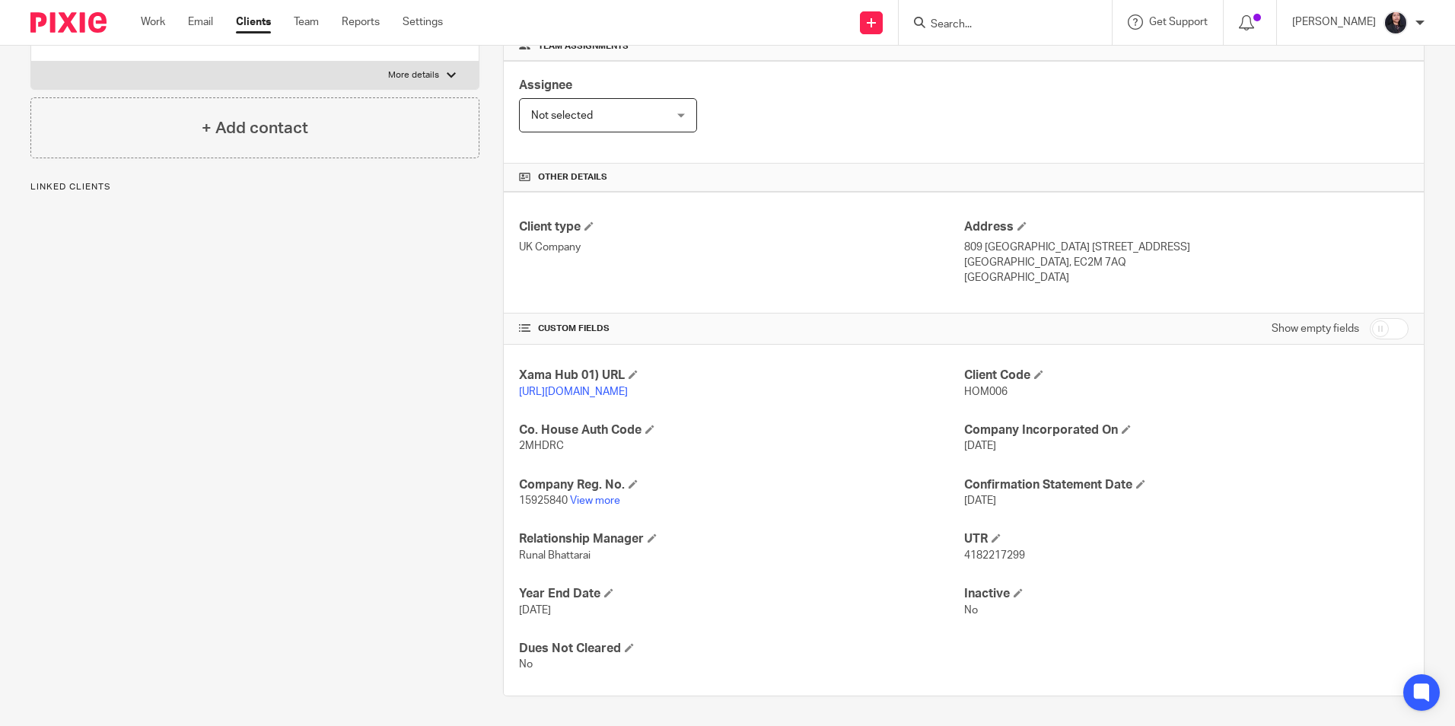
scroll to position [256, 0]
click at [601, 500] on link "View more" at bounding box center [595, 500] width 50 height 11
click at [941, 24] on input "Search" at bounding box center [997, 25] width 137 height 14
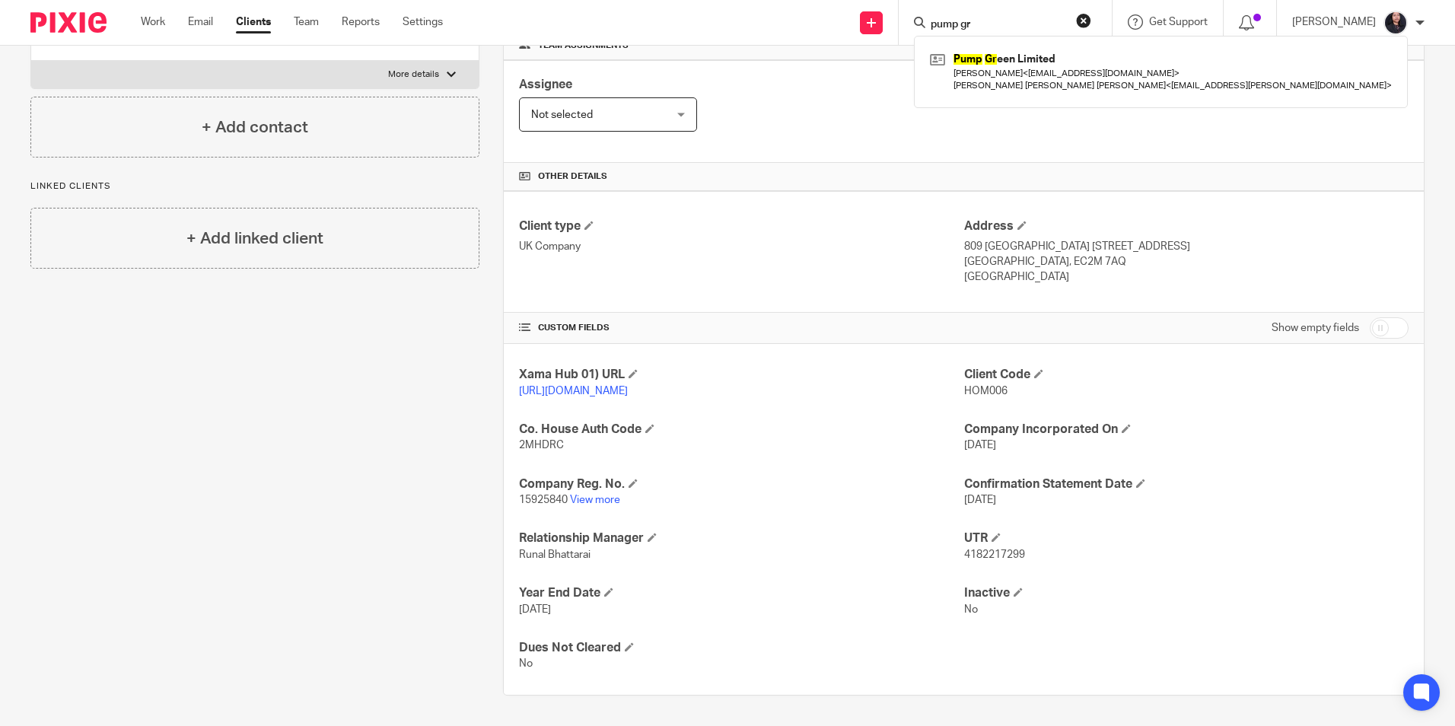
drag, startPoint x: 972, startPoint y: 21, endPoint x: 900, endPoint y: 18, distance: 72.4
click at [900, 18] on div "pump gr Pump Gr een Limited Michelle Schrey < mischrey@gmail.com > Dr. Gottfrie…" at bounding box center [1005, 22] width 213 height 45
type input "e"
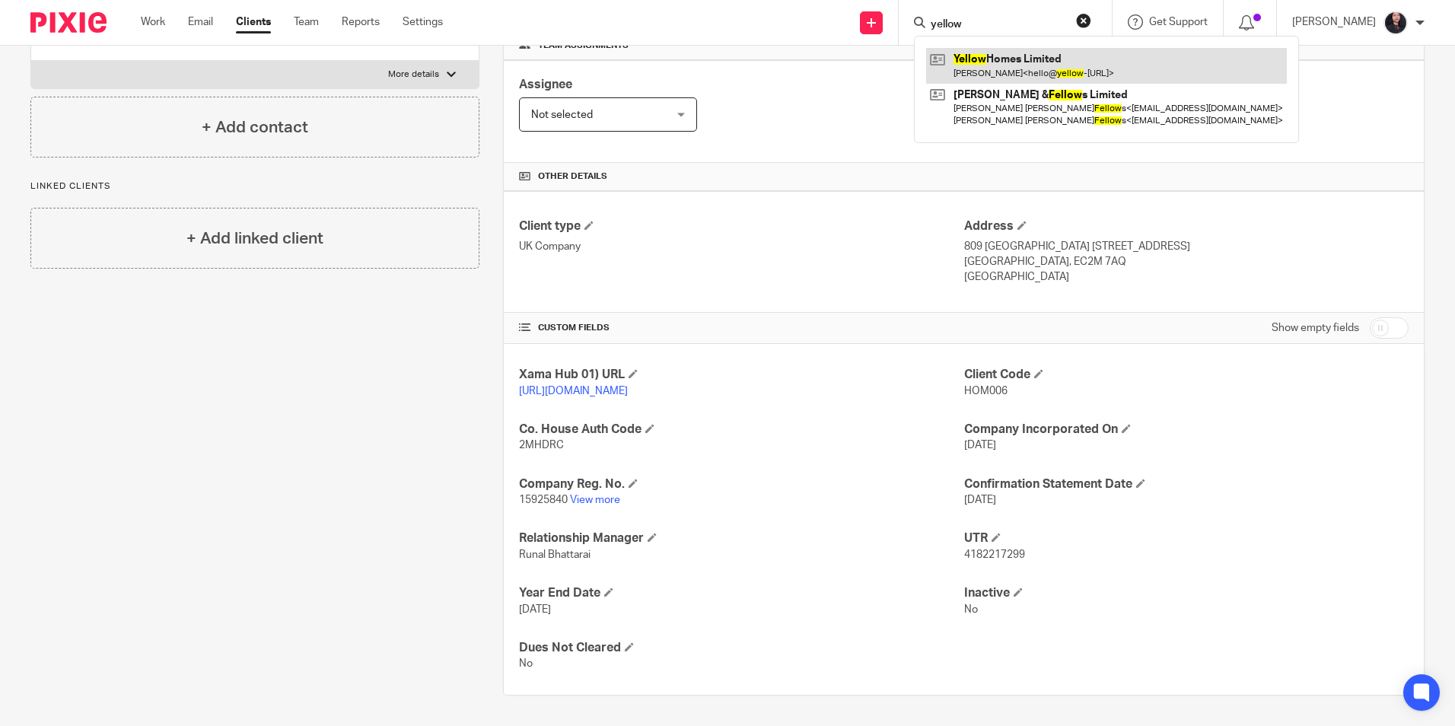
type input "yellow"
click at [991, 65] on link at bounding box center [1106, 65] width 361 height 35
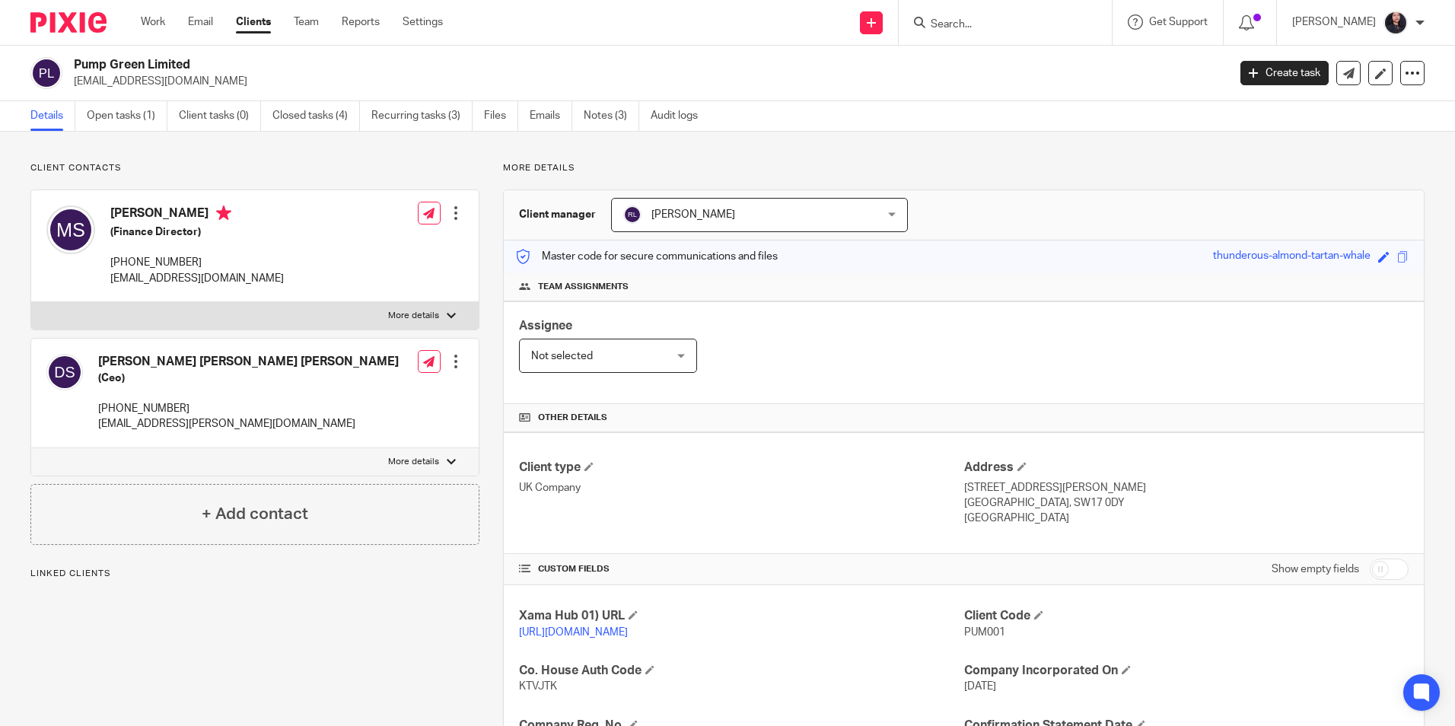
scroll to position [256, 0]
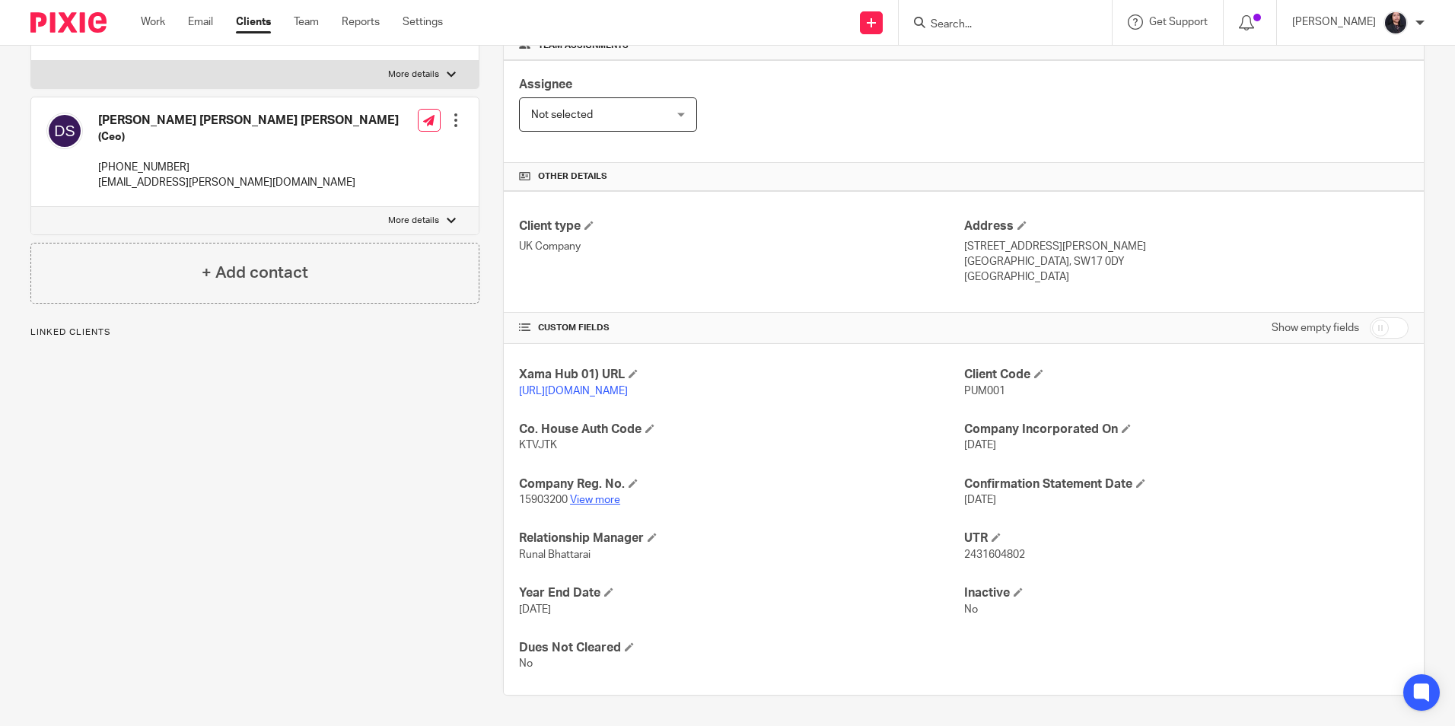
click at [605, 502] on link "View more" at bounding box center [595, 500] width 50 height 11
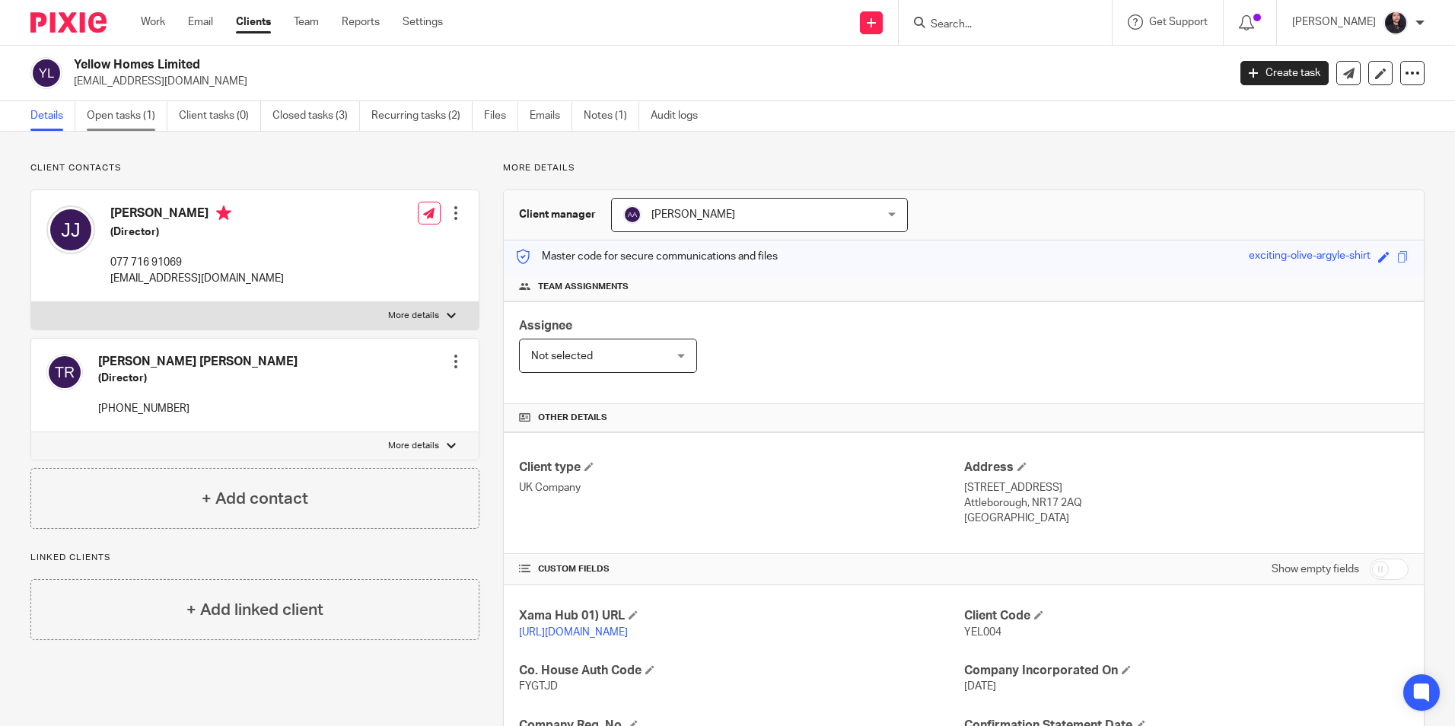
click at [123, 125] on link "Open tasks (1)" at bounding box center [127, 116] width 81 height 30
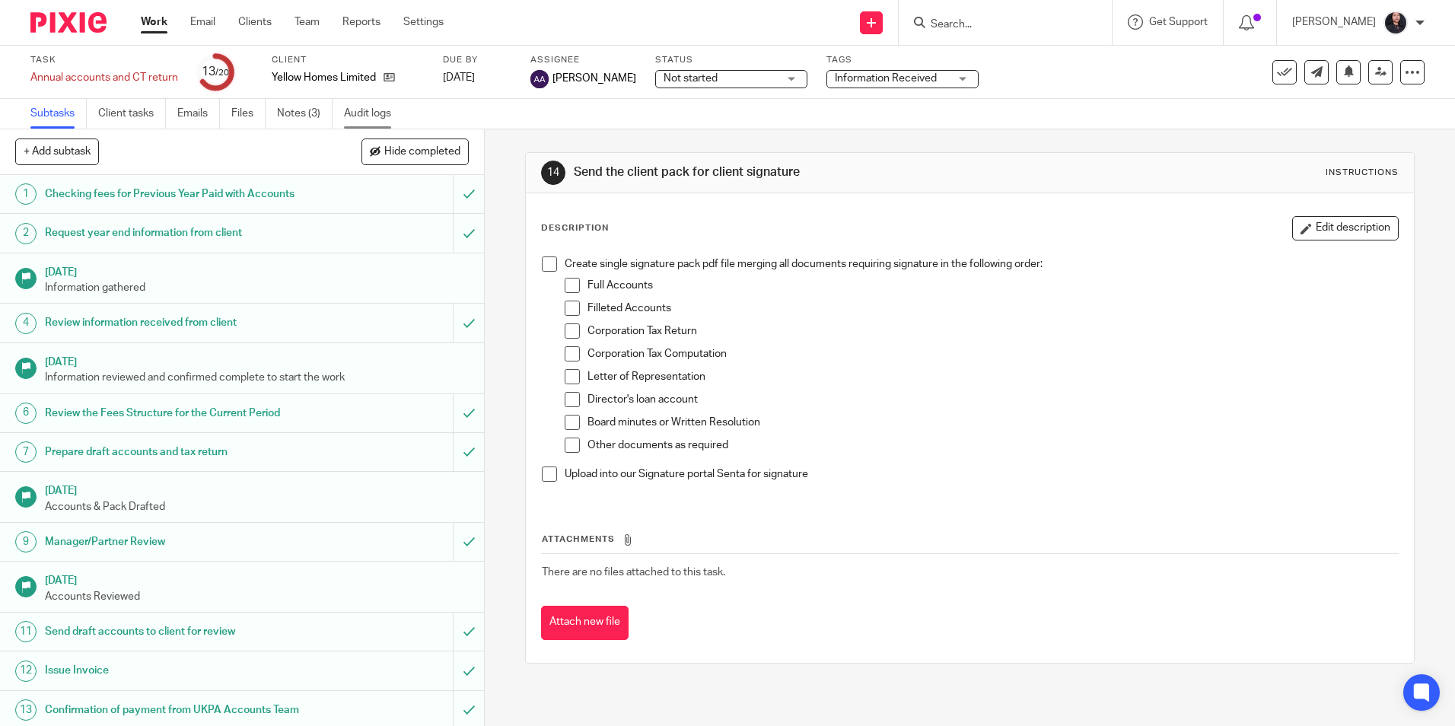
click at [366, 113] on link "Audit logs" at bounding box center [373, 114] width 59 height 30
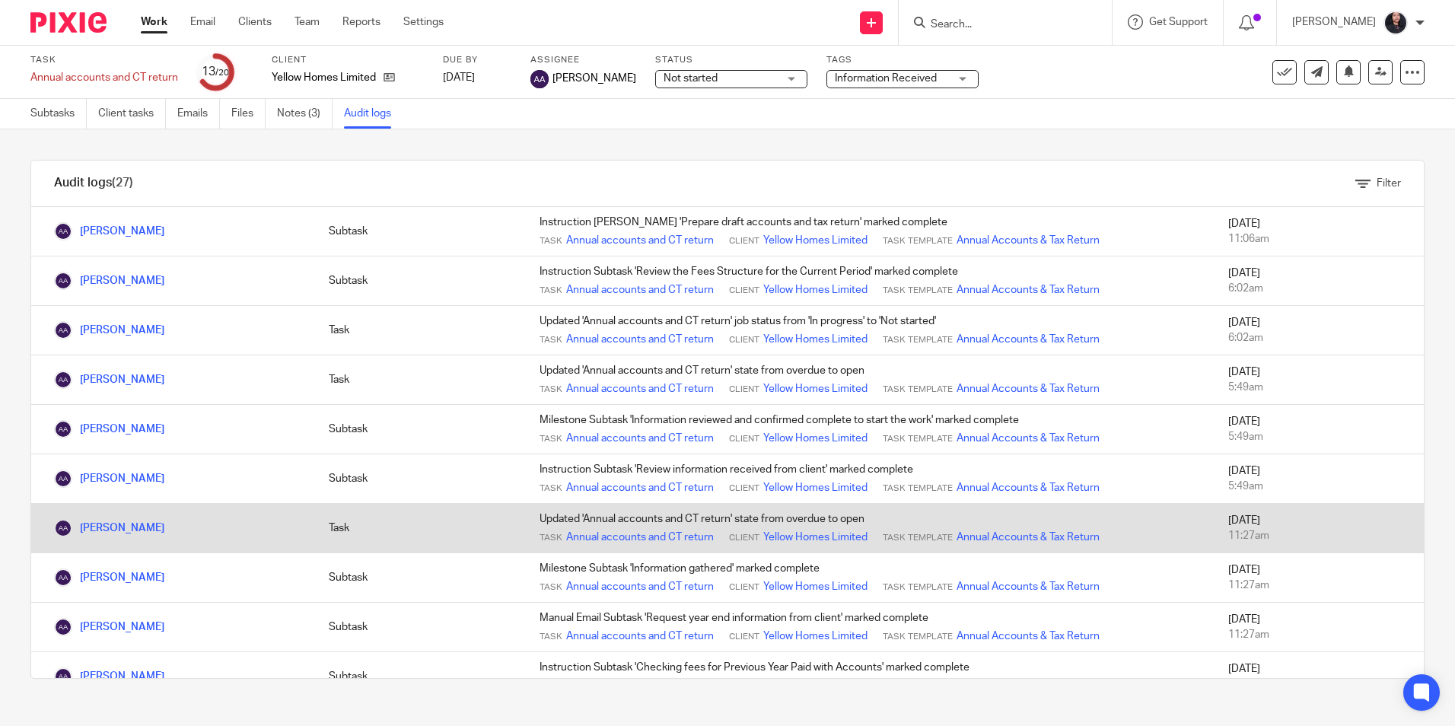
scroll to position [909, 0]
